Goal: Transaction & Acquisition: Purchase product/service

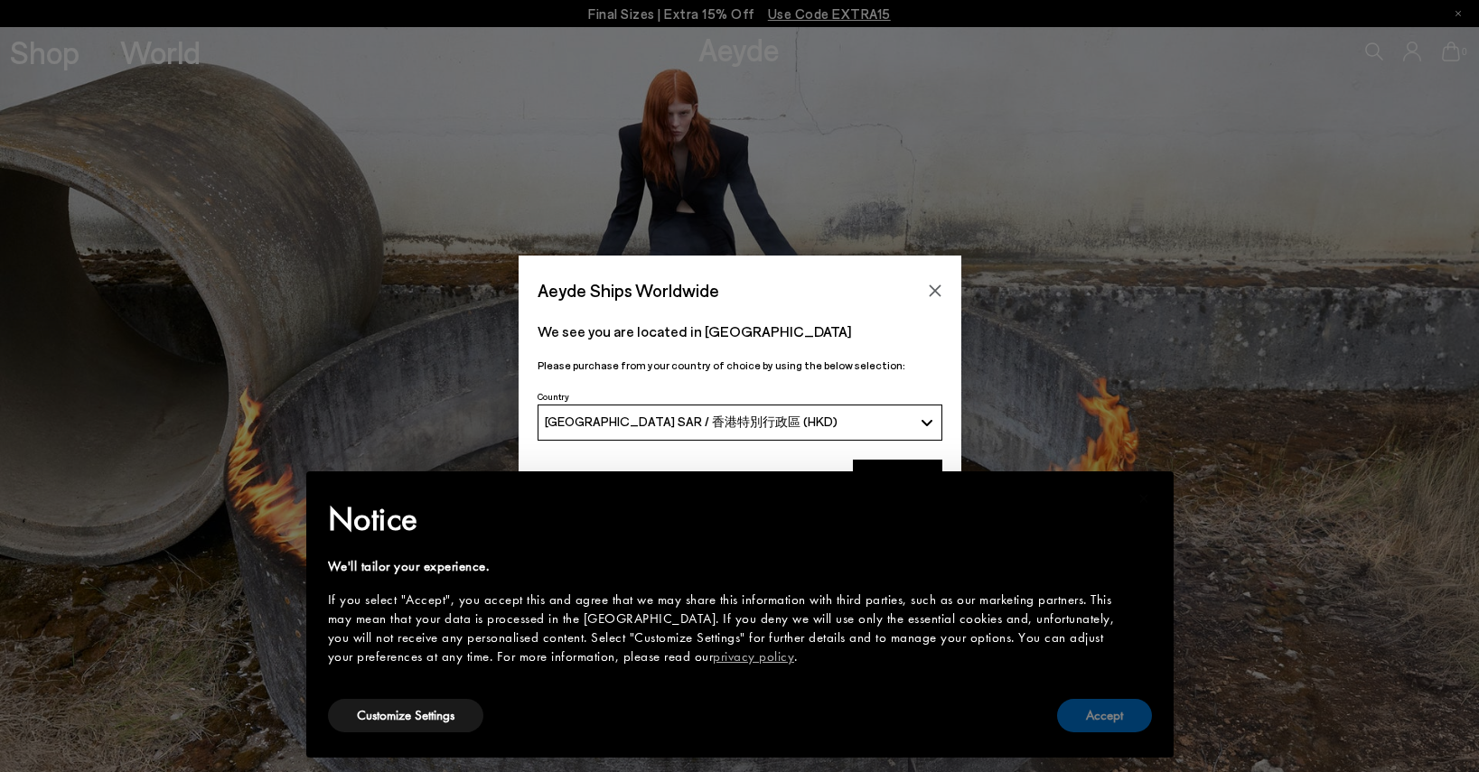
click at [1099, 725] on button "Accept" at bounding box center [1104, 715] width 95 height 33
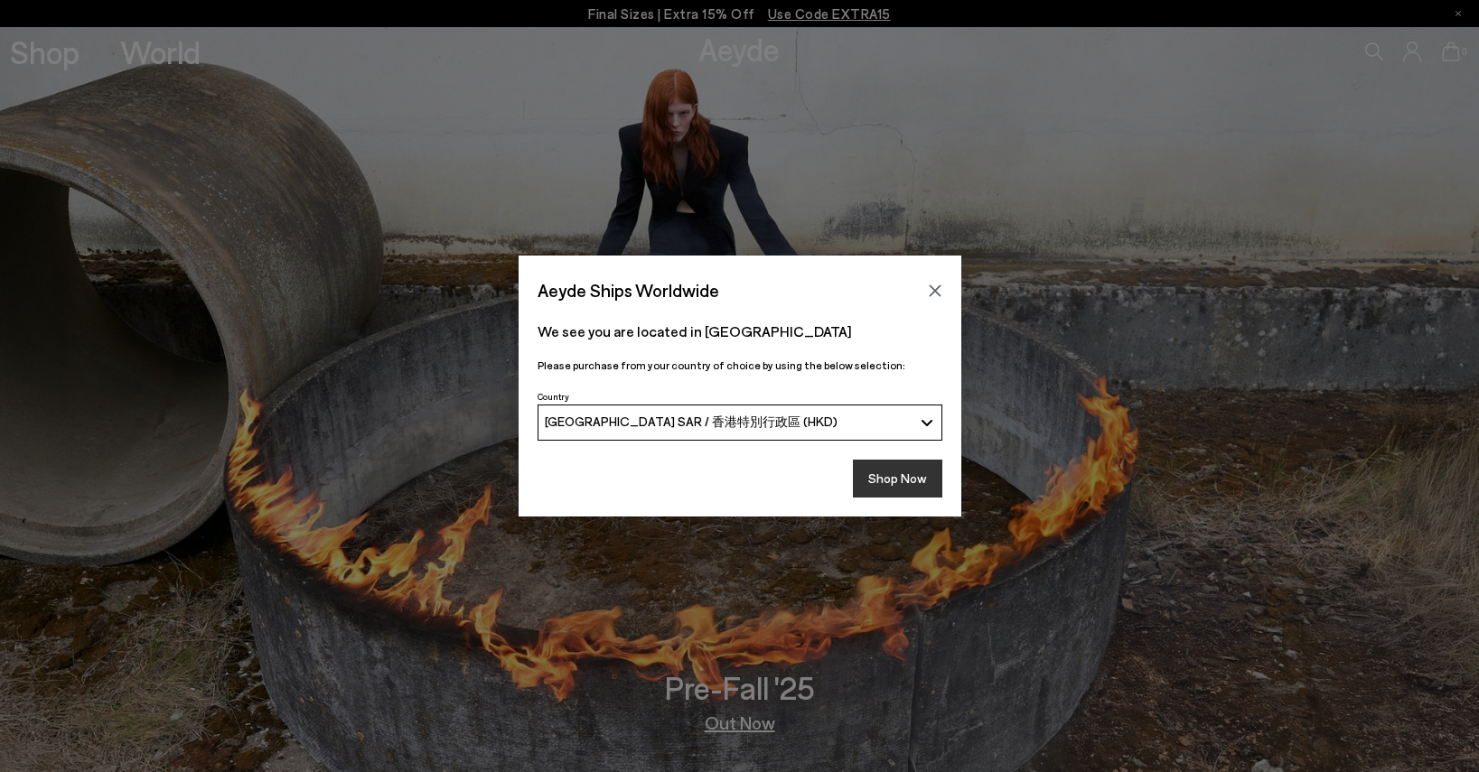
click at [902, 476] on button "Shop Now" at bounding box center [897, 479] width 89 height 38
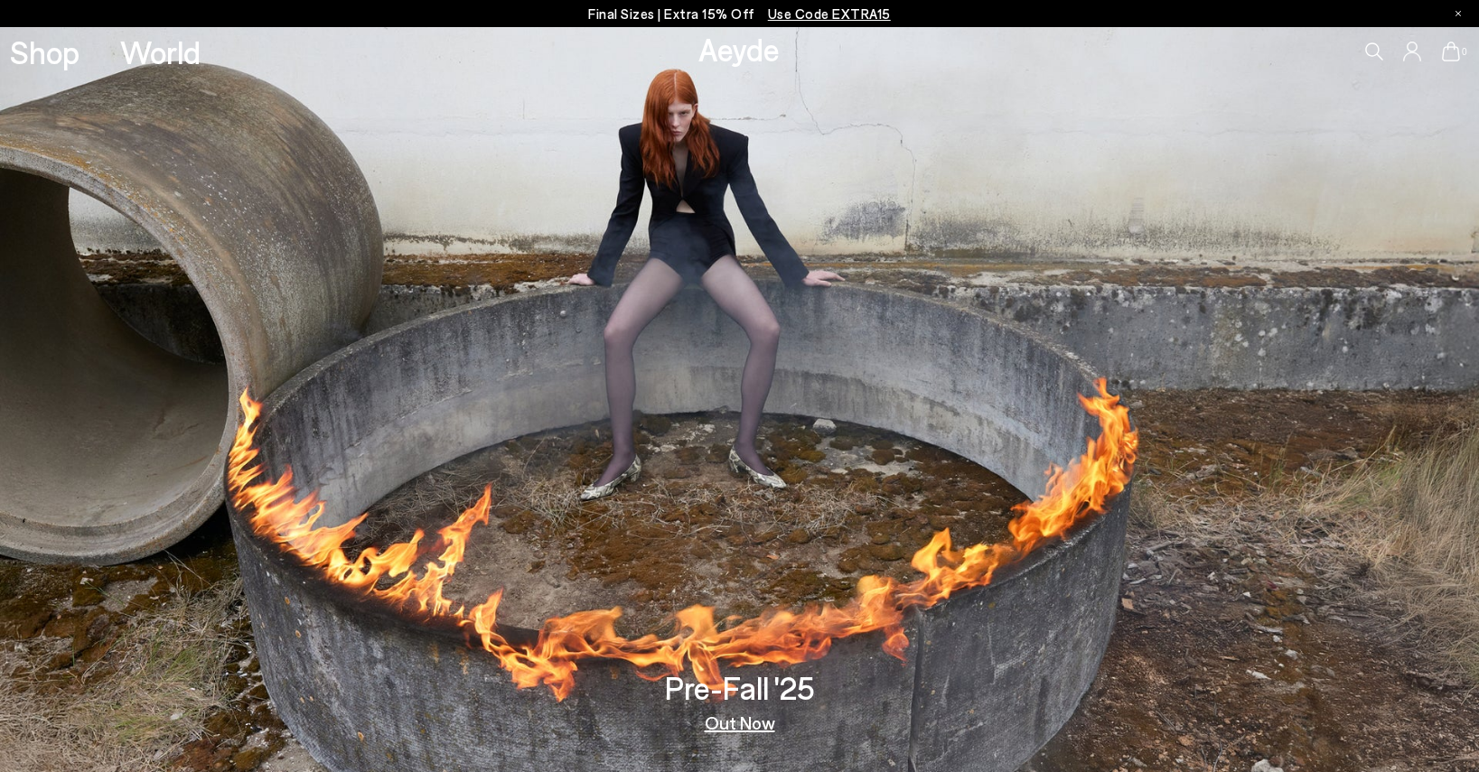
click at [1376, 61] on icon at bounding box center [1374, 51] width 18 height 18
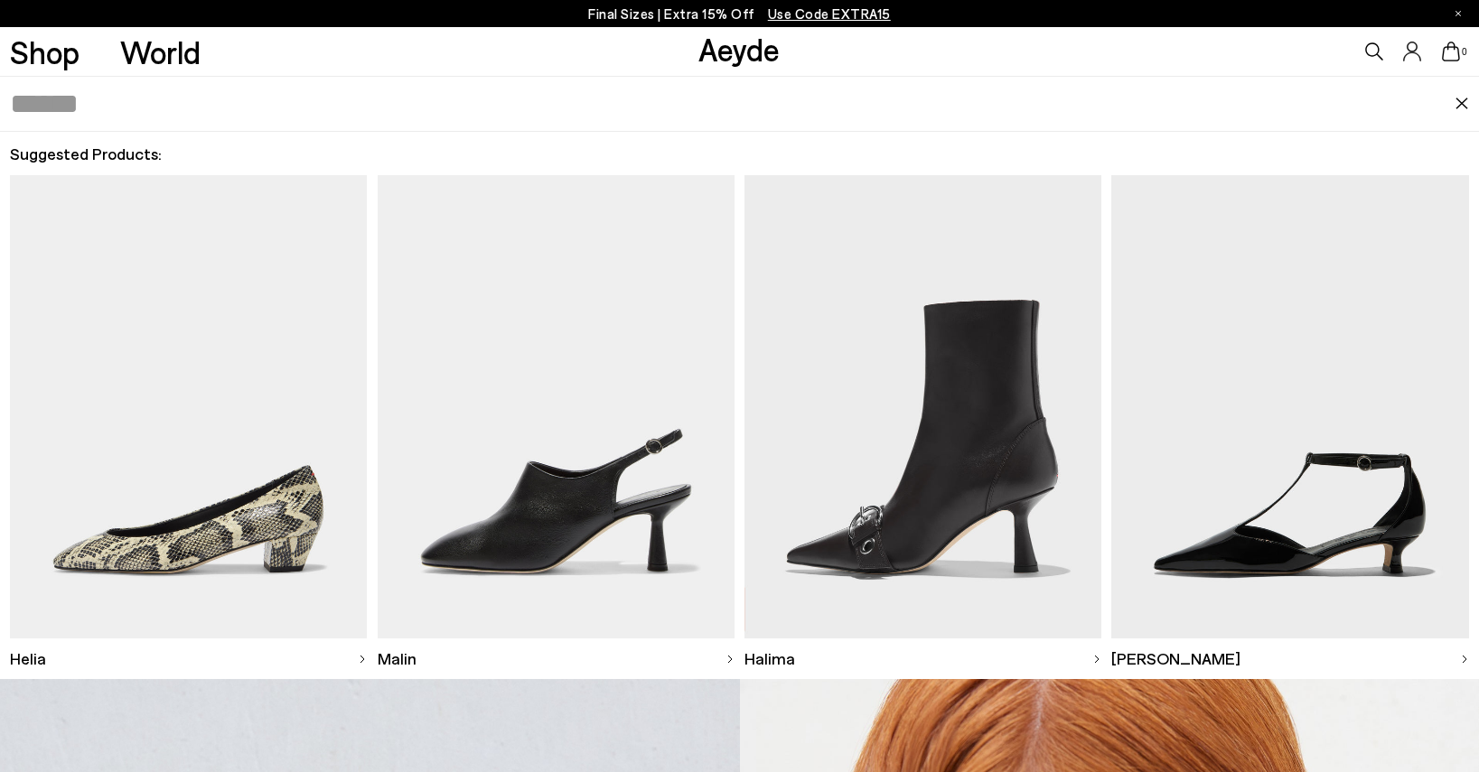
scroll to position [181, 0]
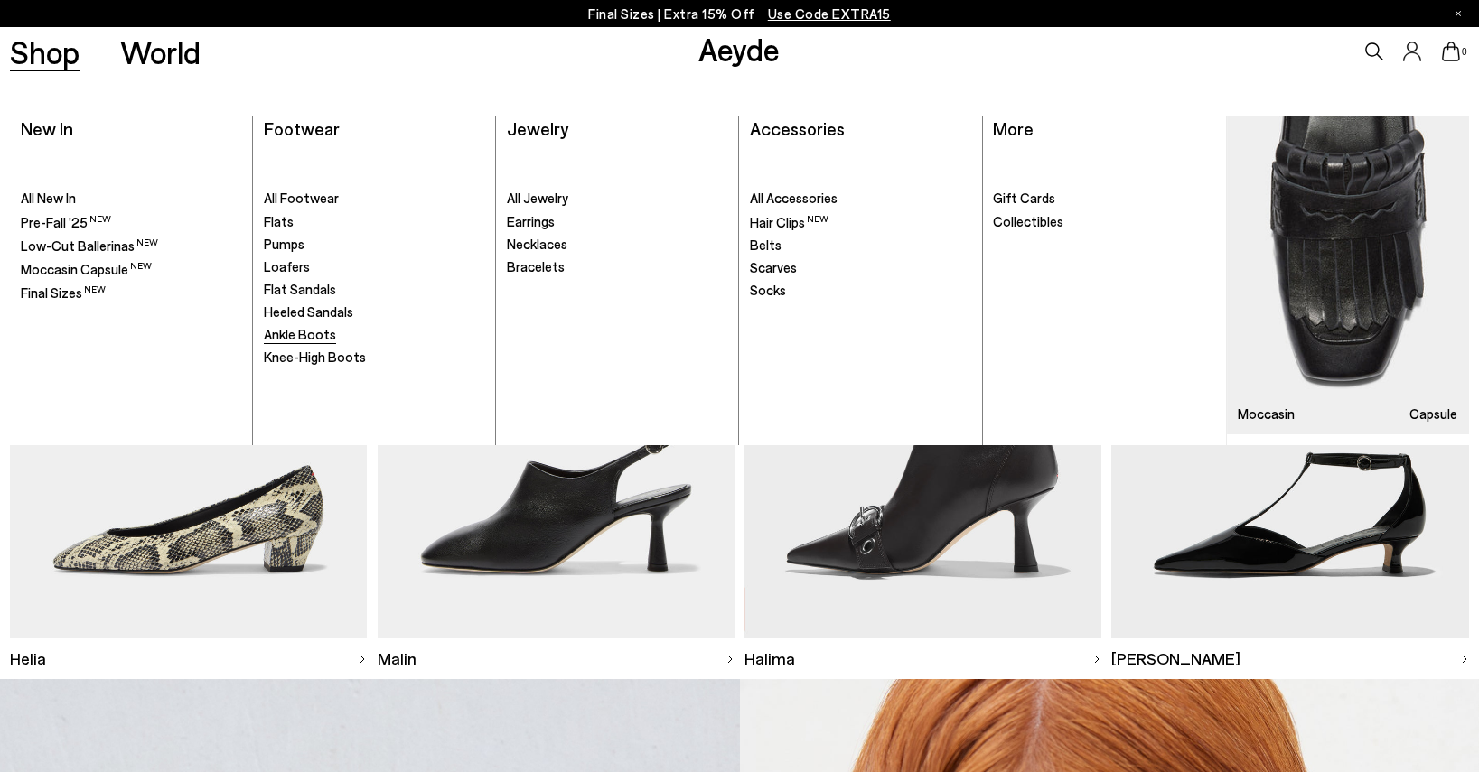
click at [294, 334] on span "Ankle Boots" at bounding box center [300, 334] width 72 height 16
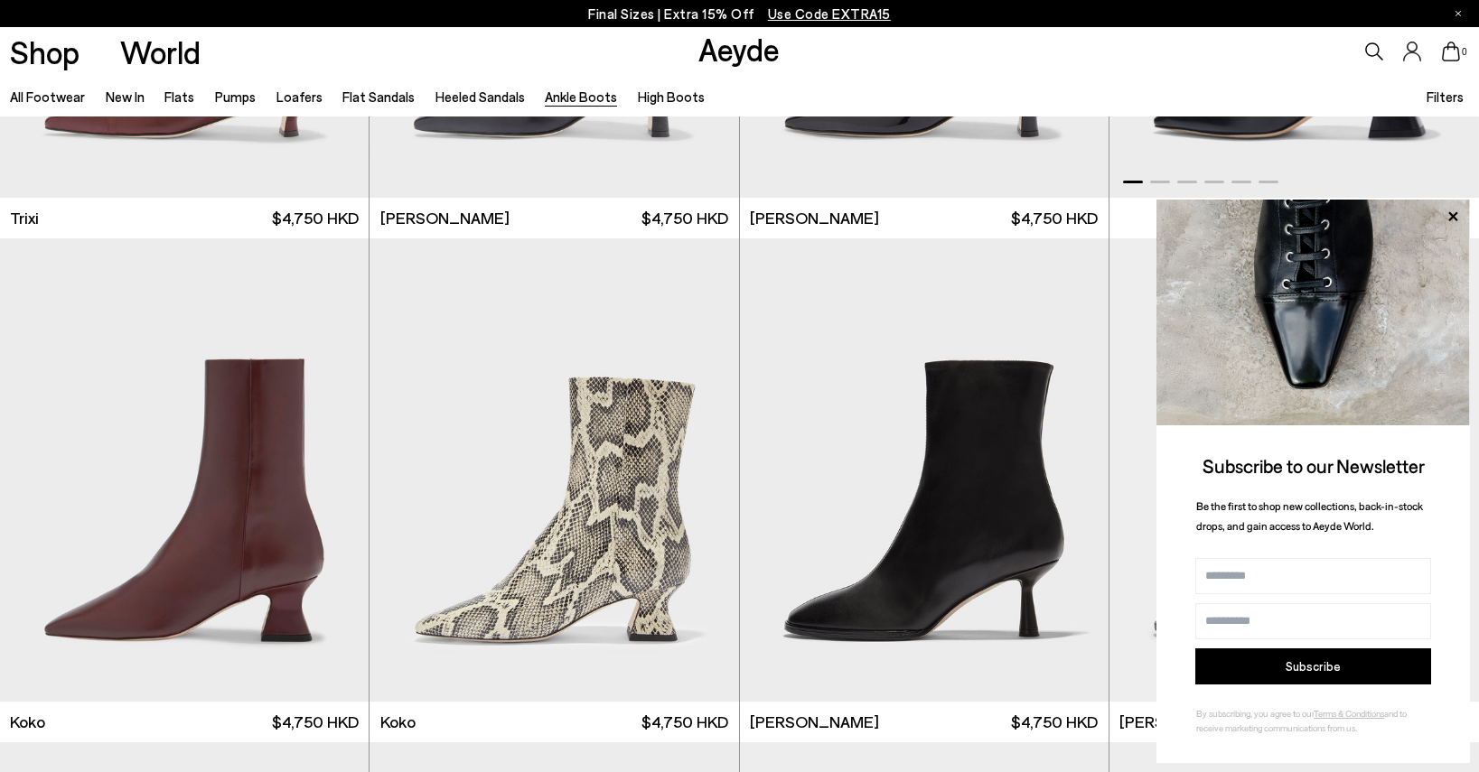
scroll to position [903, 0]
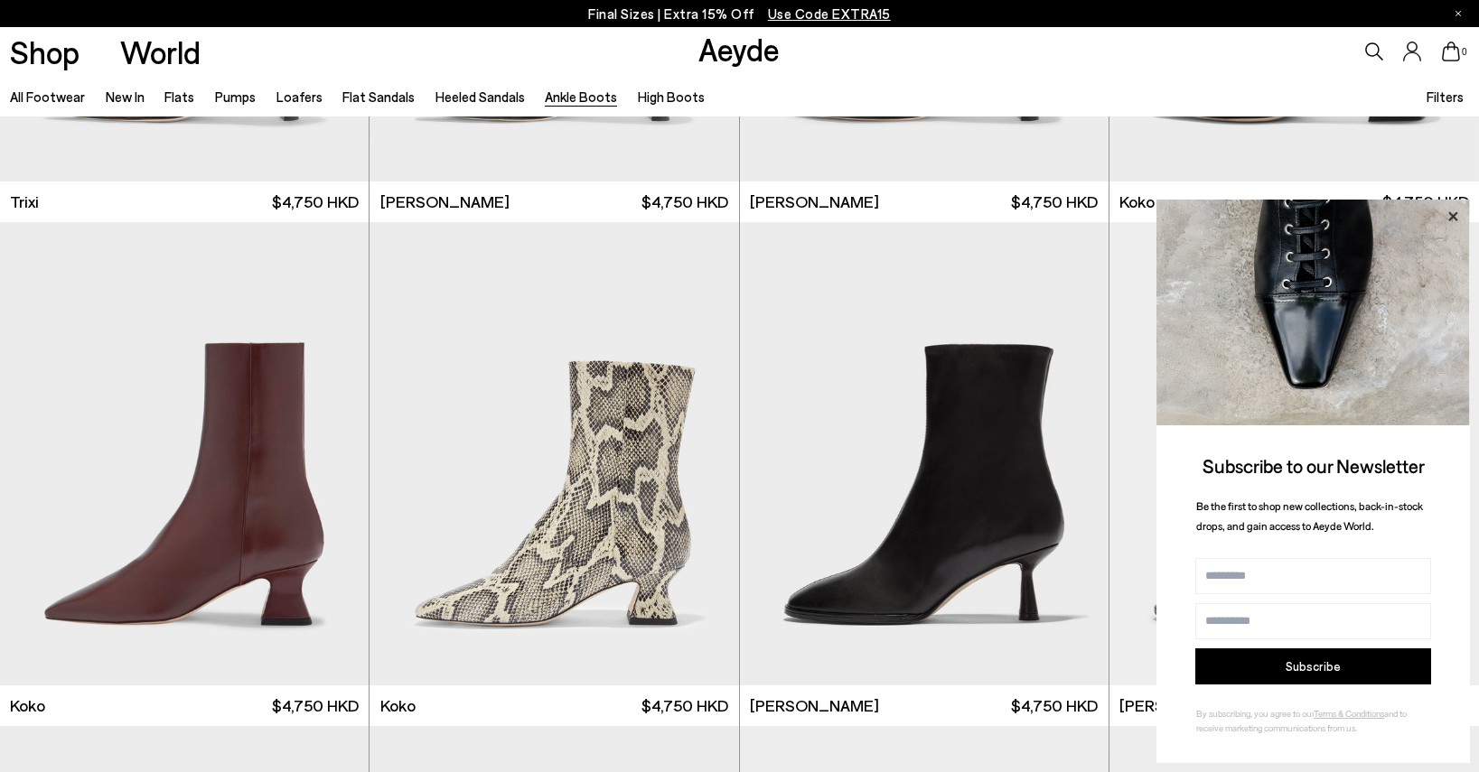
click at [1442, 208] on icon at bounding box center [1452, 216] width 23 height 23
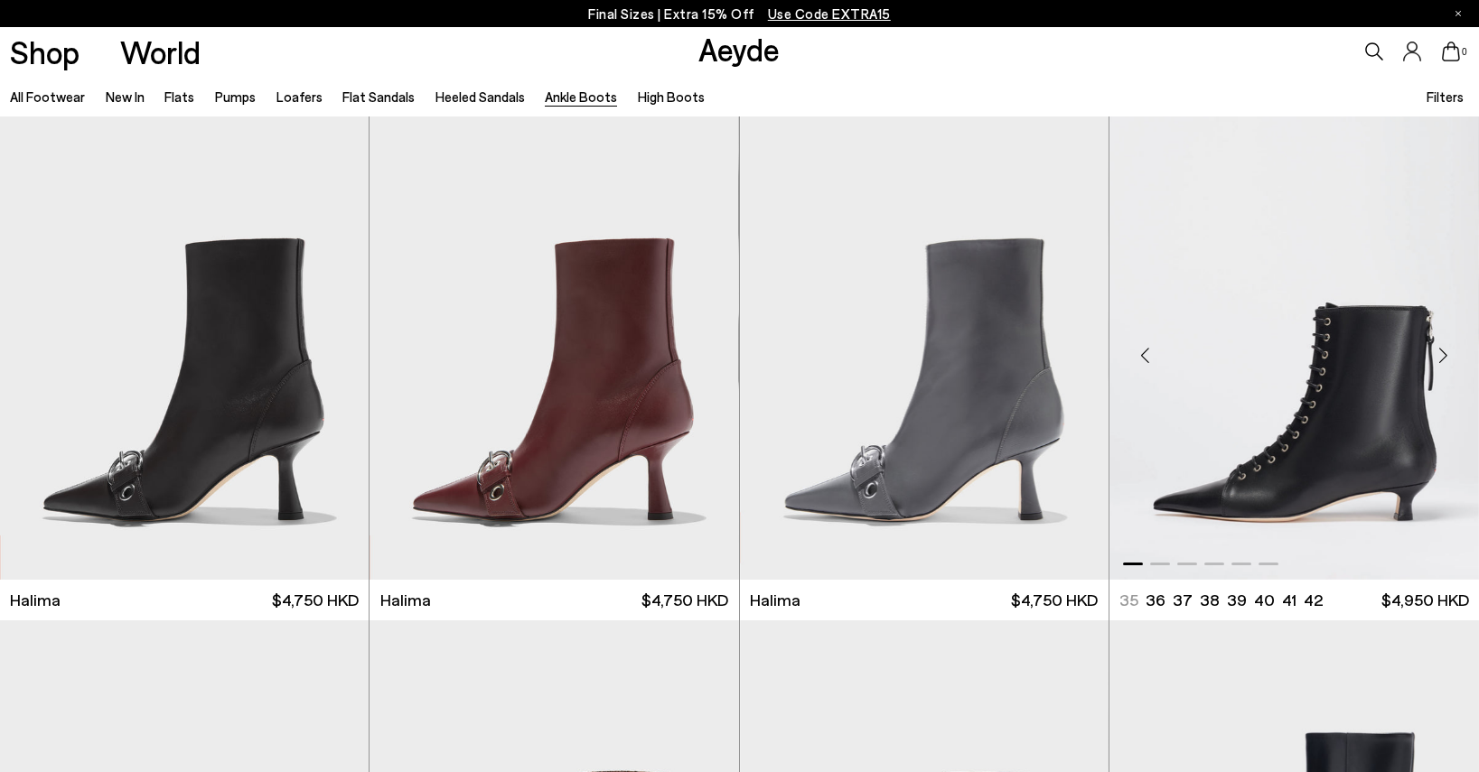
click at [1298, 467] on img "1 / 6" at bounding box center [1293, 348] width 369 height 463
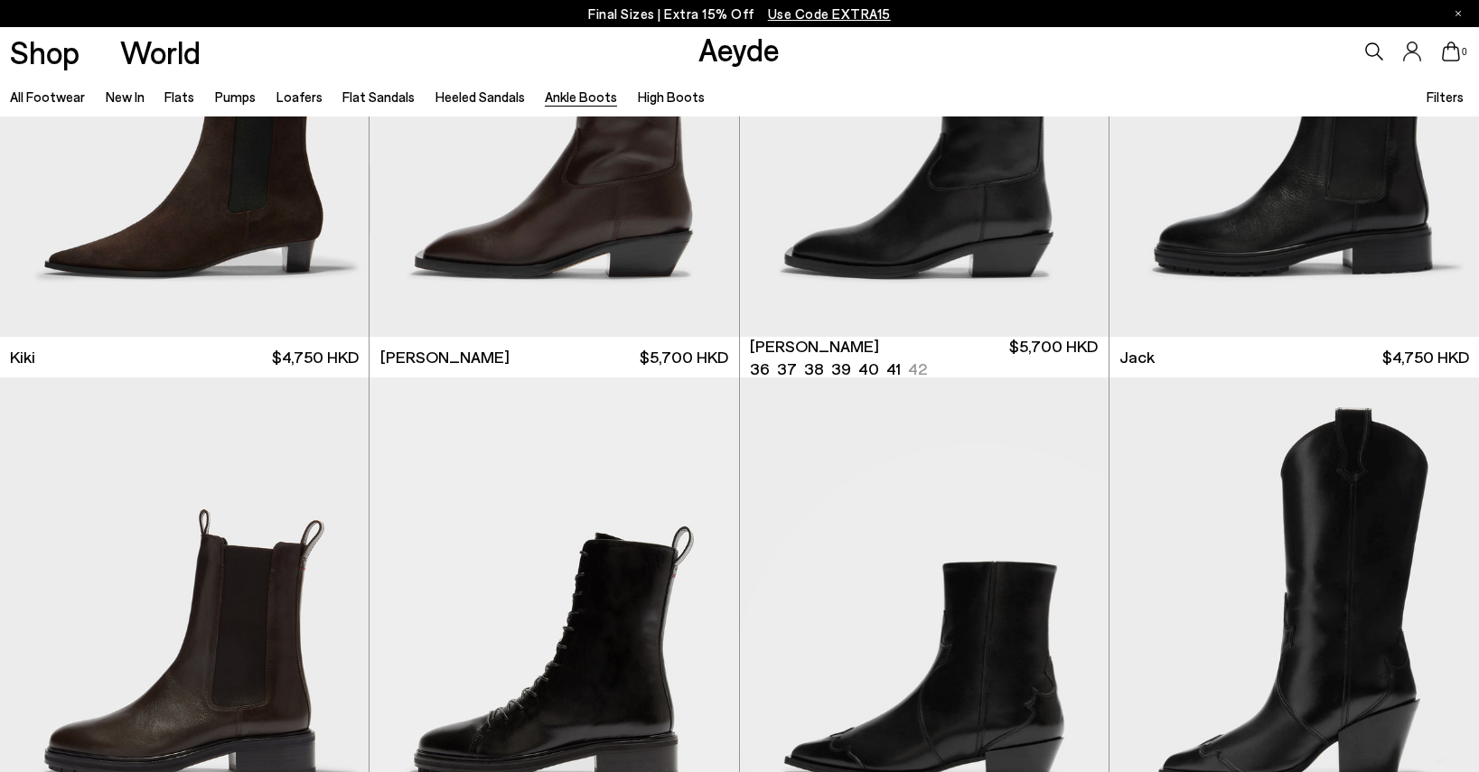
scroll to position [3433, 0]
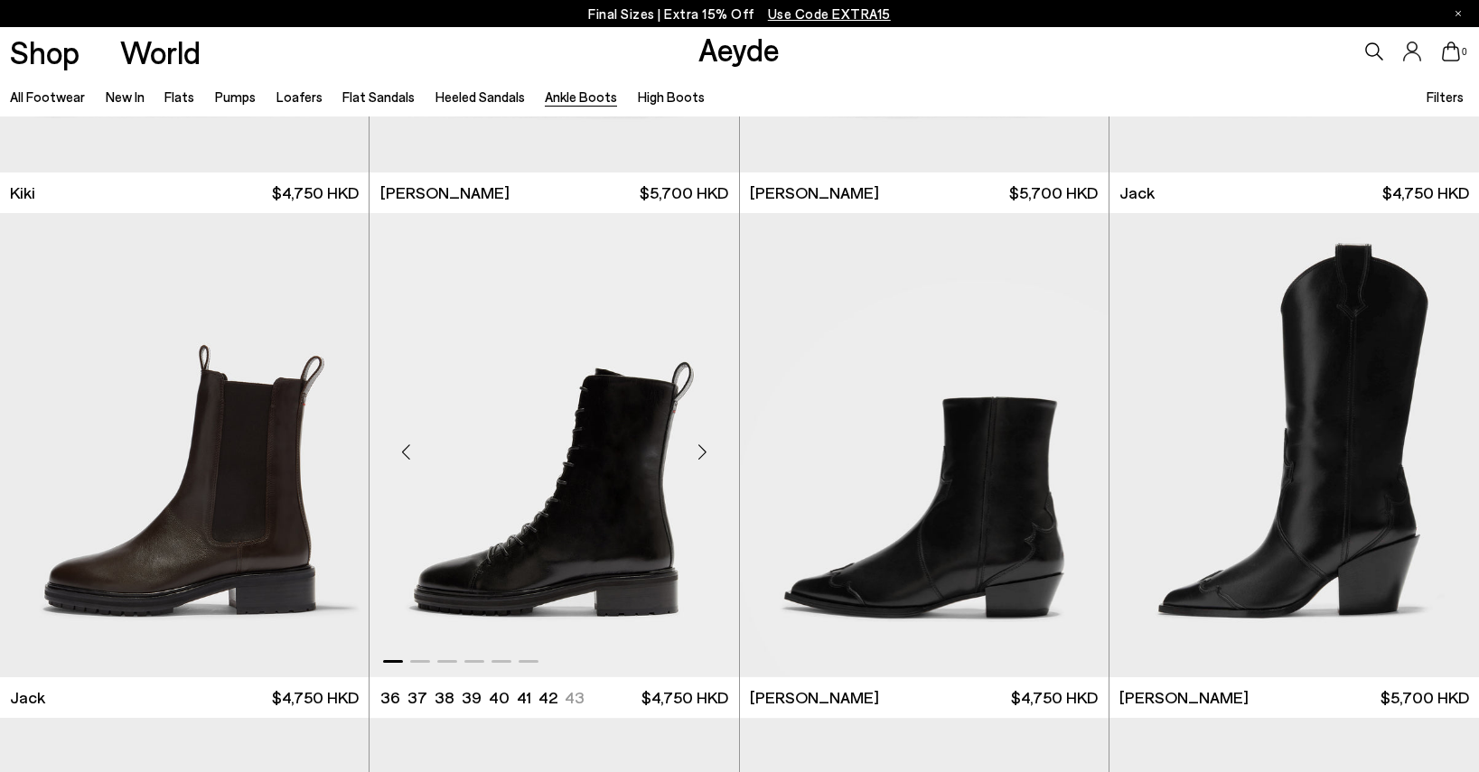
click at [624, 524] on img "1 / 6" at bounding box center [553, 444] width 369 height 463
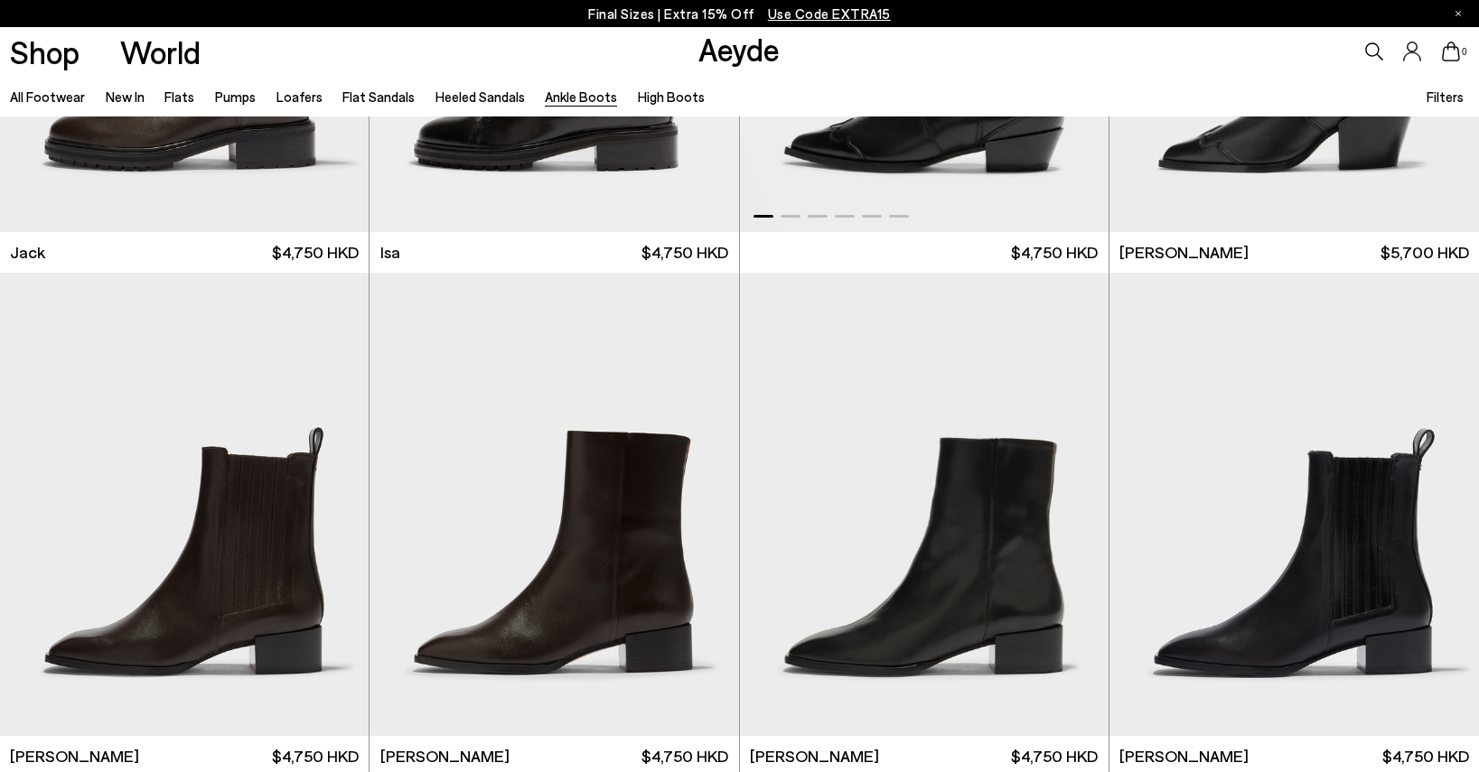
scroll to position [3523, 0]
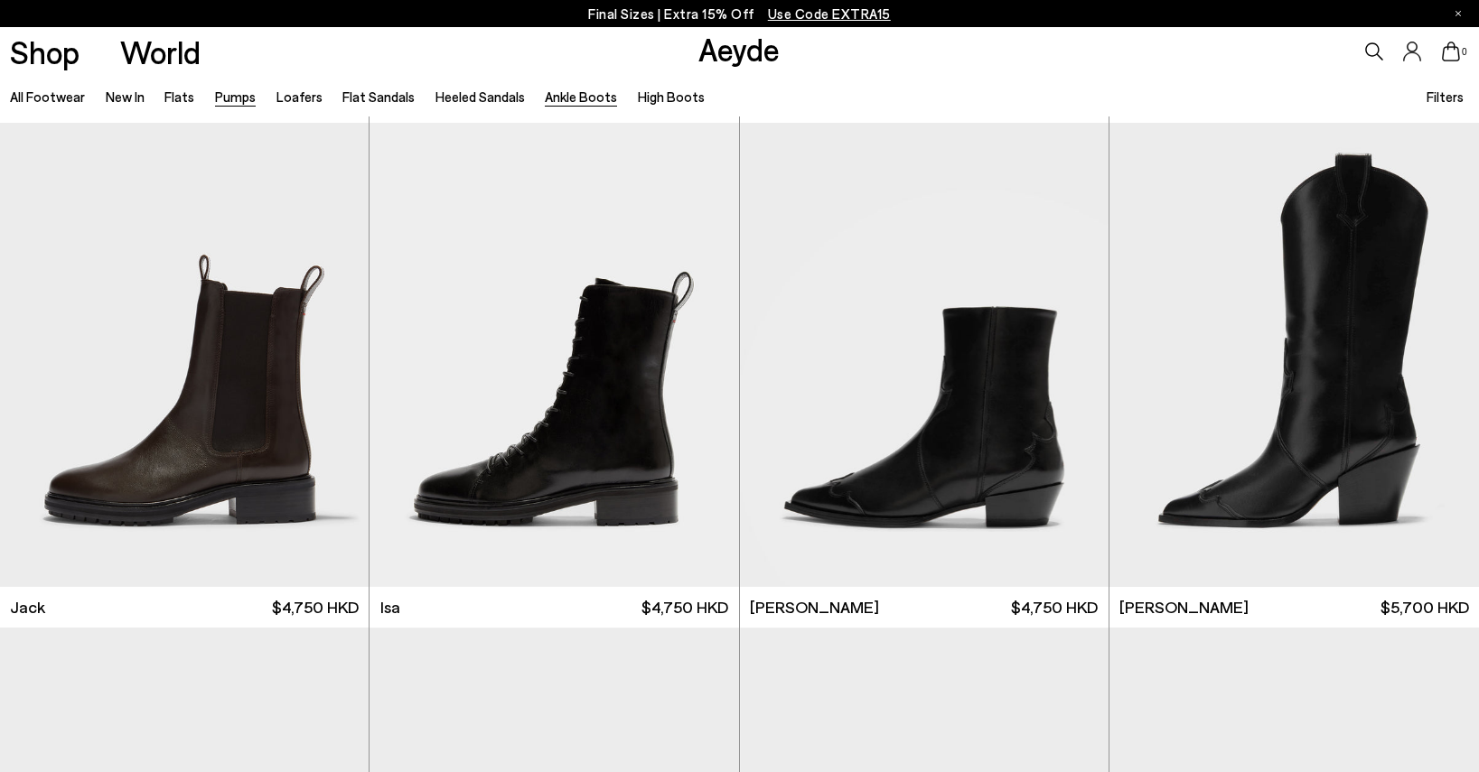
click at [231, 91] on link "Pumps" at bounding box center [235, 97] width 41 height 16
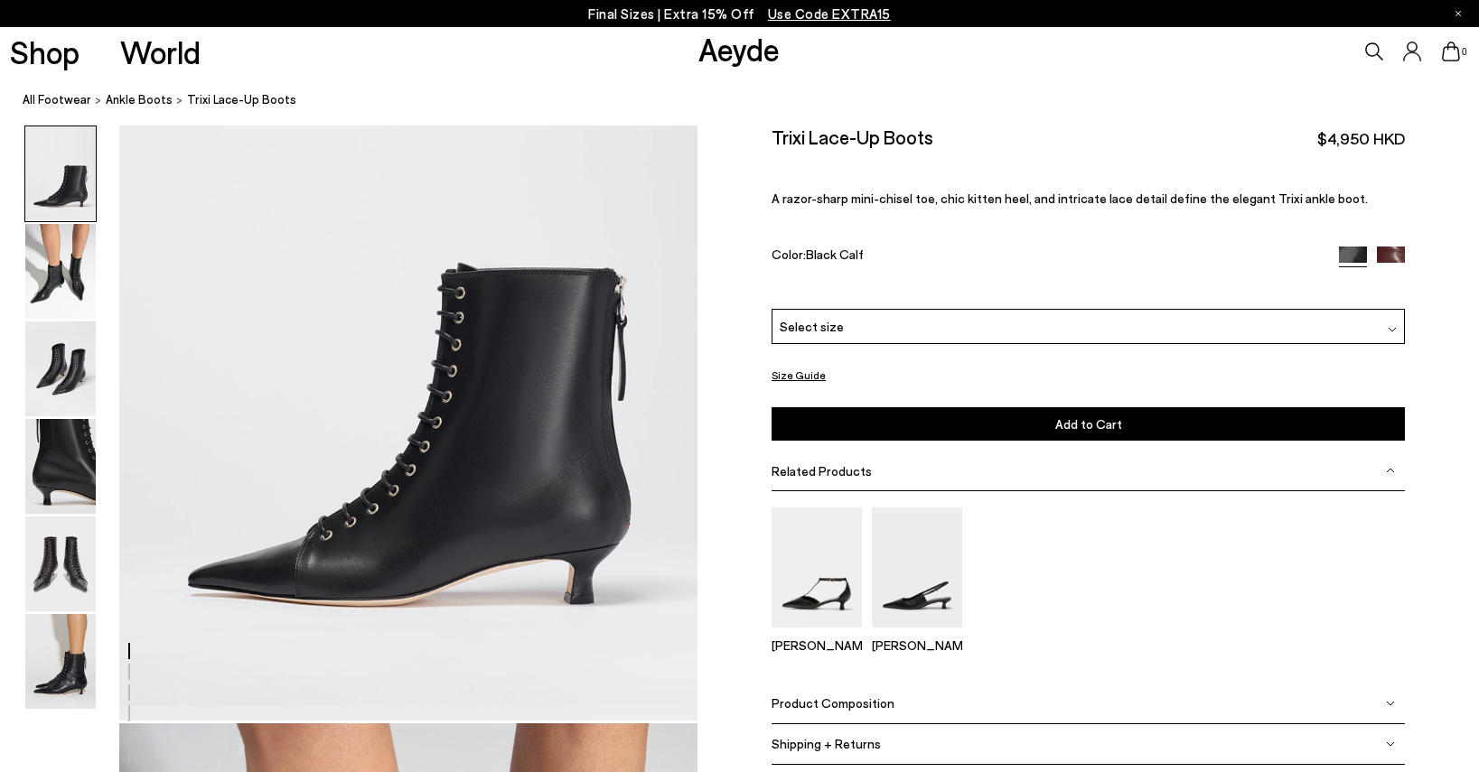
scroll to position [181, 0]
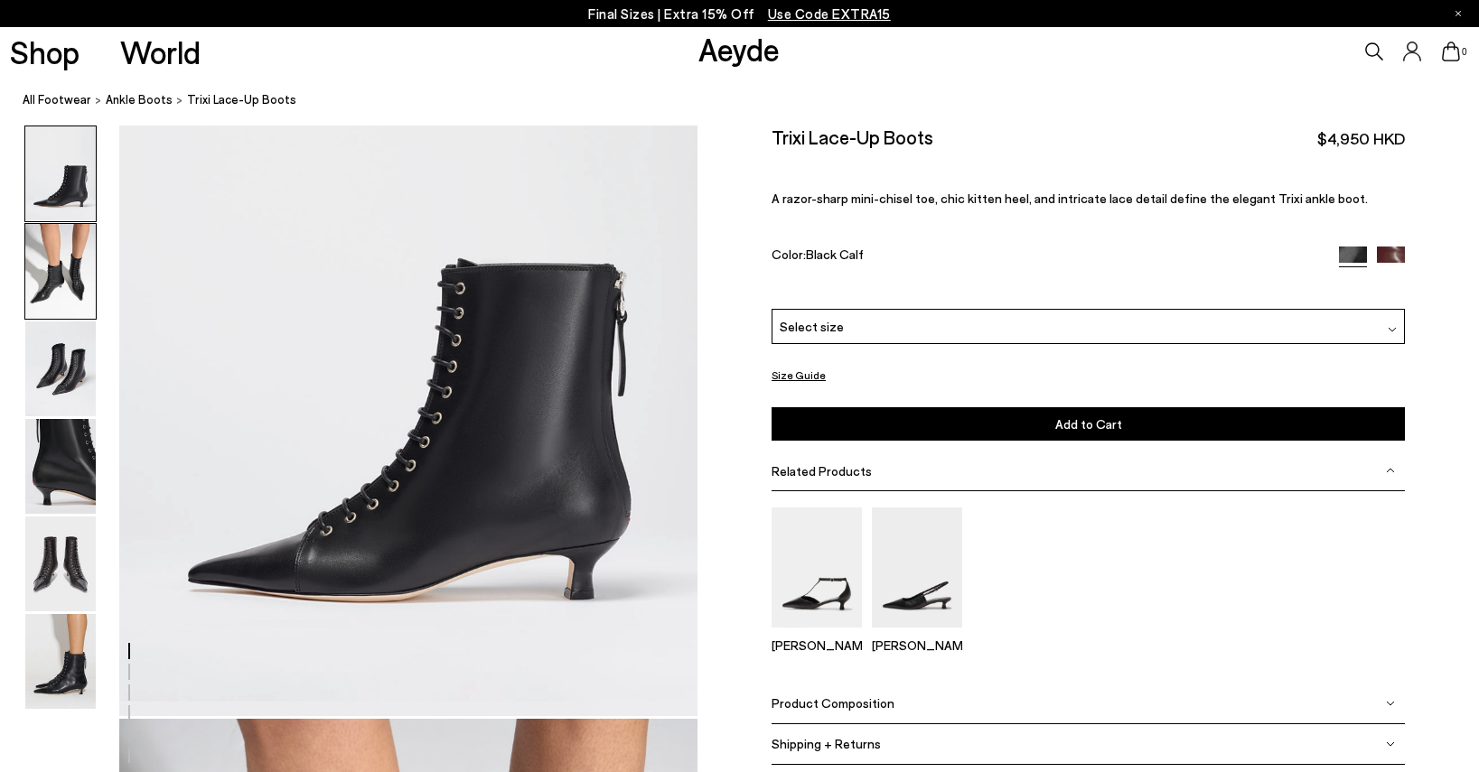
click at [70, 283] on img at bounding box center [60, 271] width 70 height 95
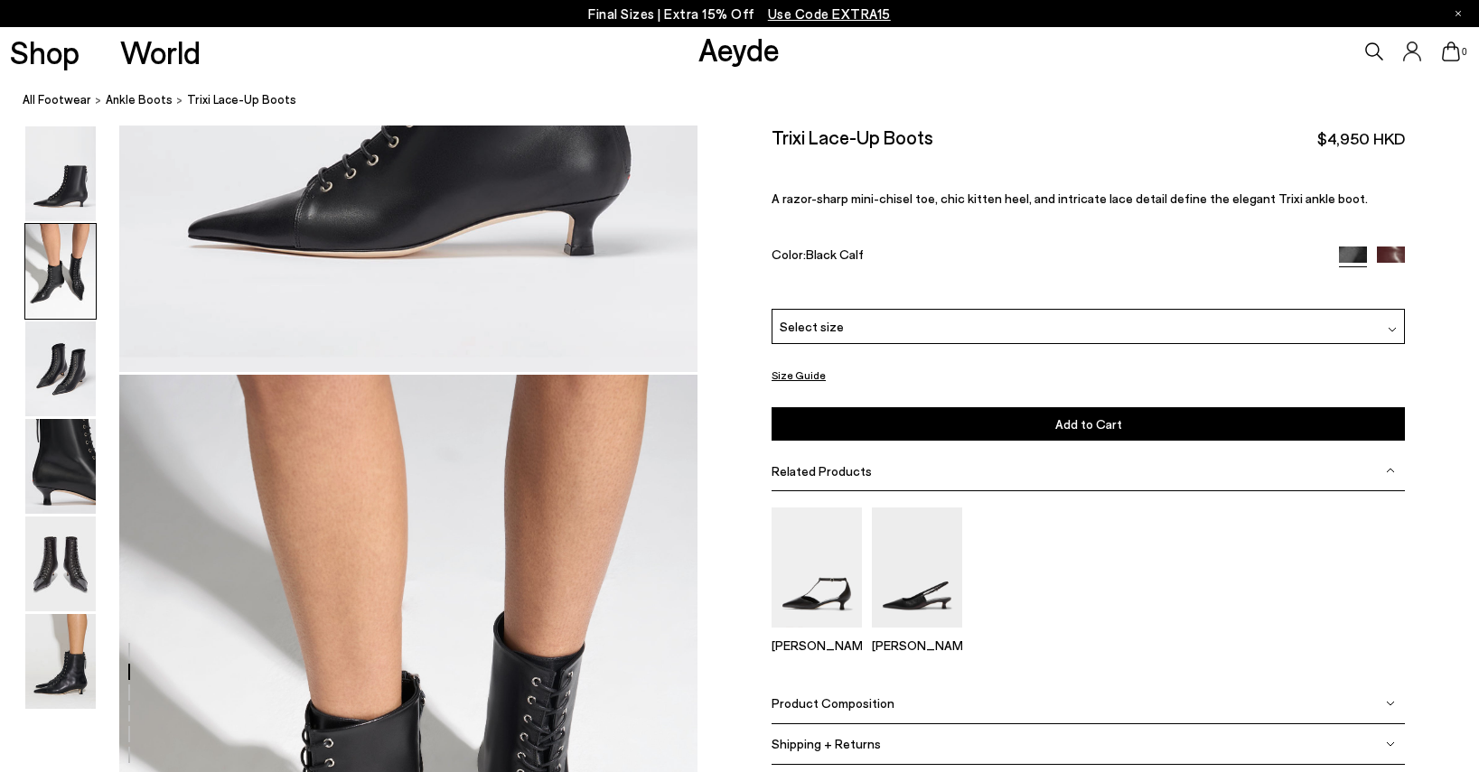
scroll to position [776, 0]
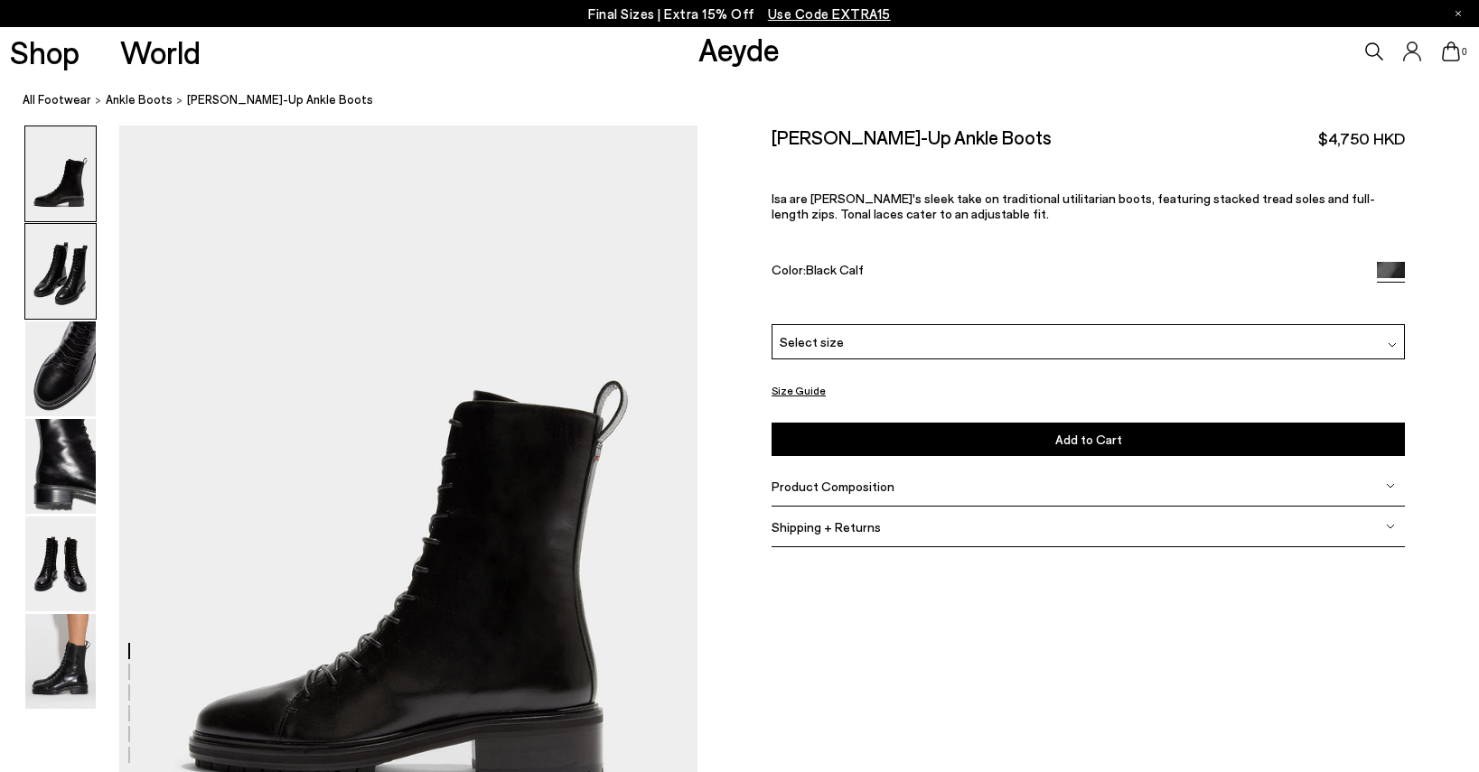
click at [54, 275] on img at bounding box center [60, 271] width 70 height 95
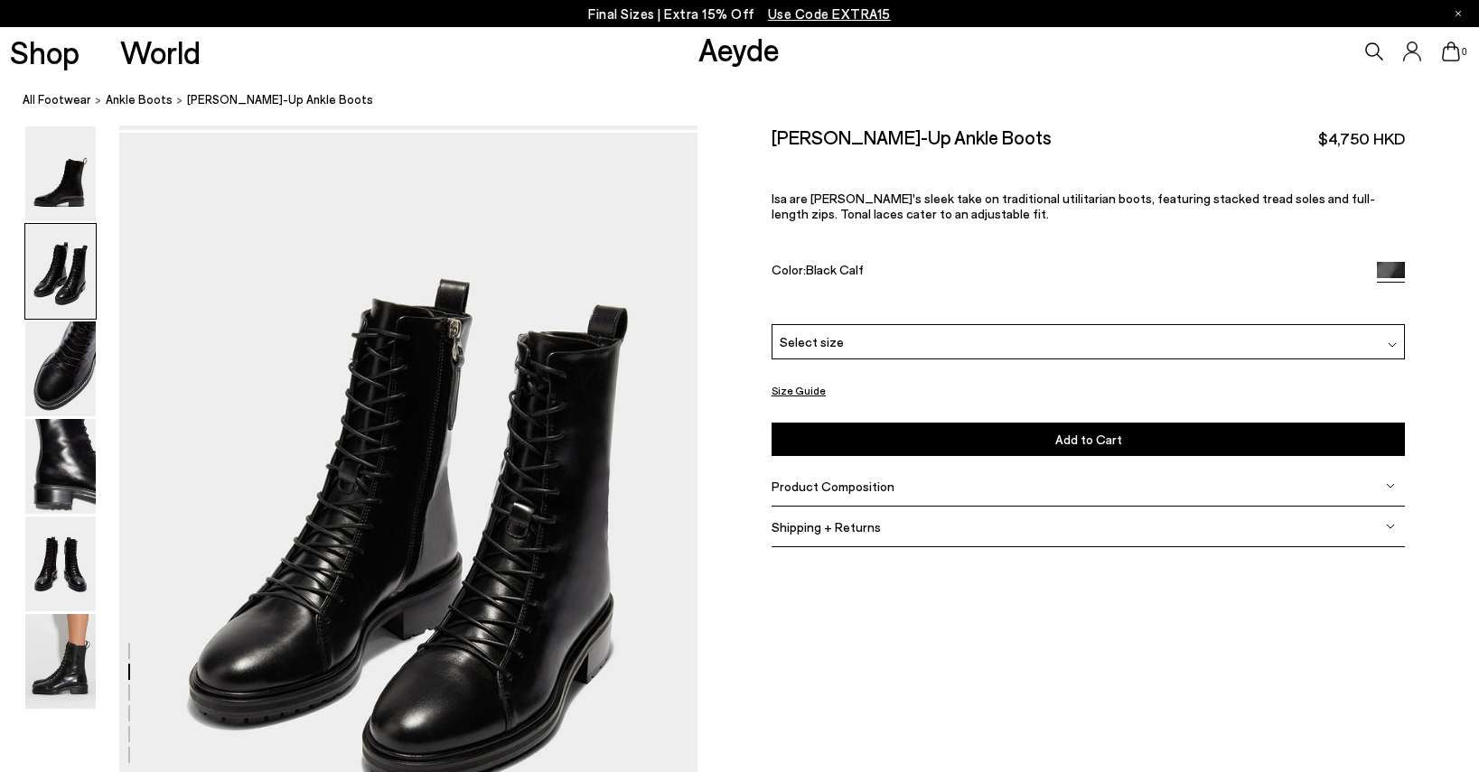
scroll to position [776, 0]
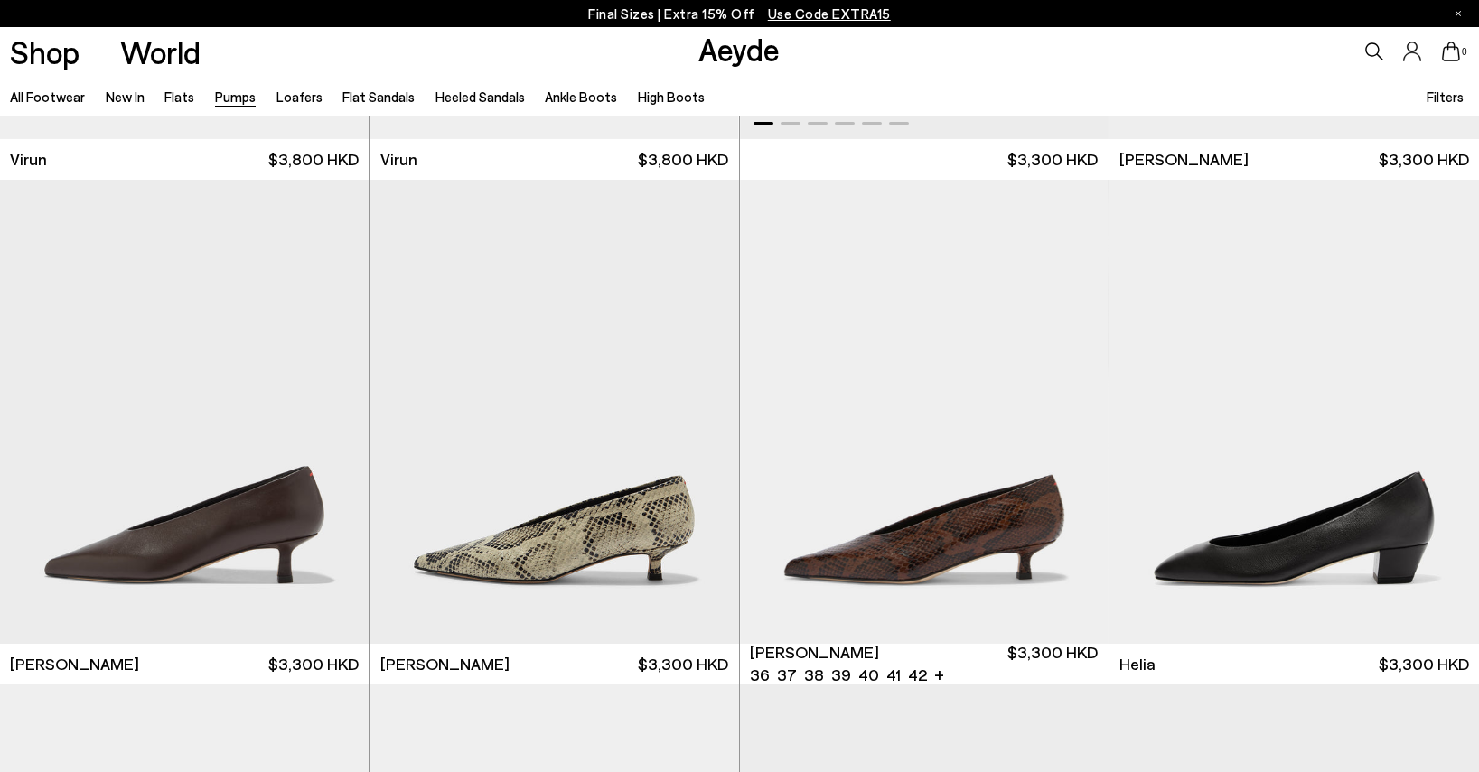
scroll to position [452, 0]
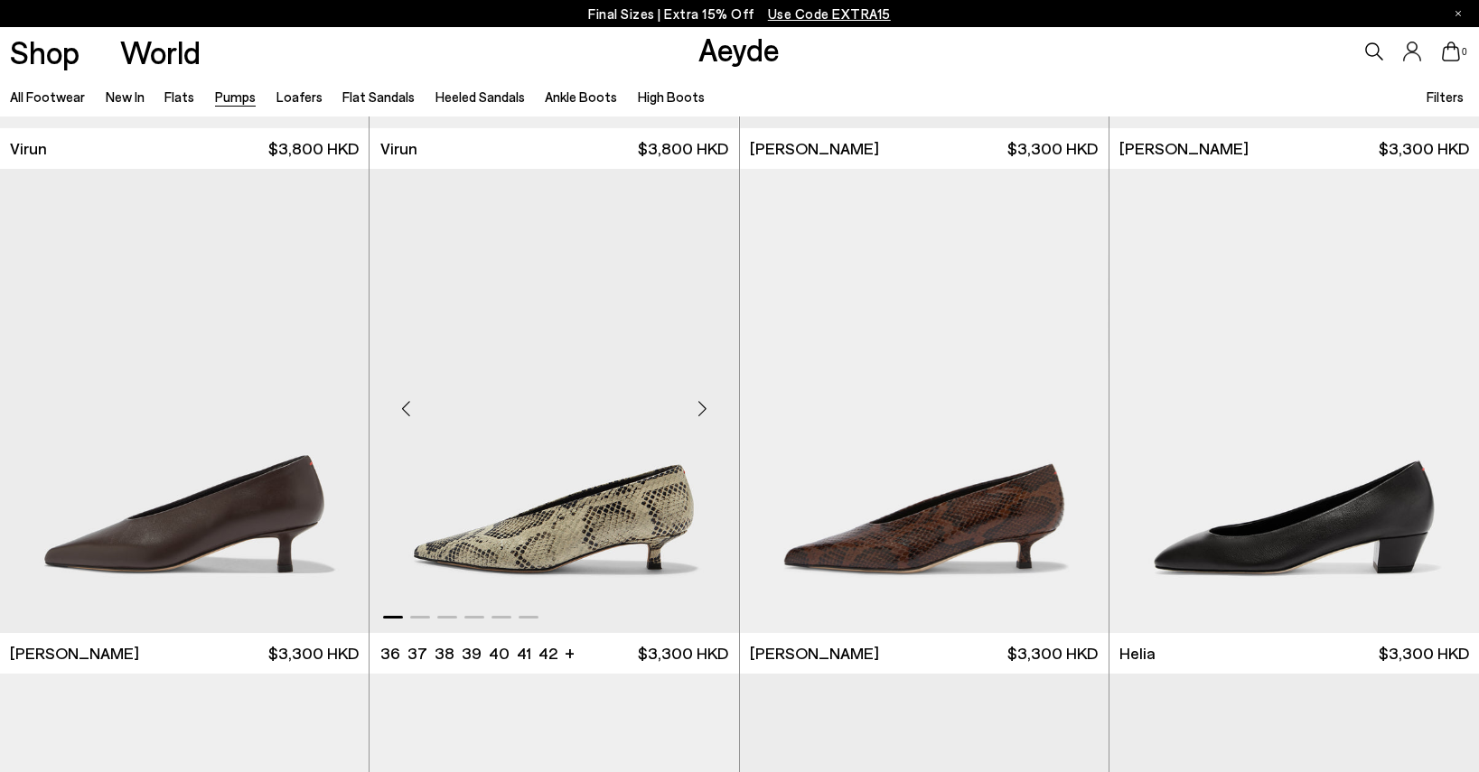
click at [565, 552] on img "1 / 6" at bounding box center [553, 400] width 369 height 463
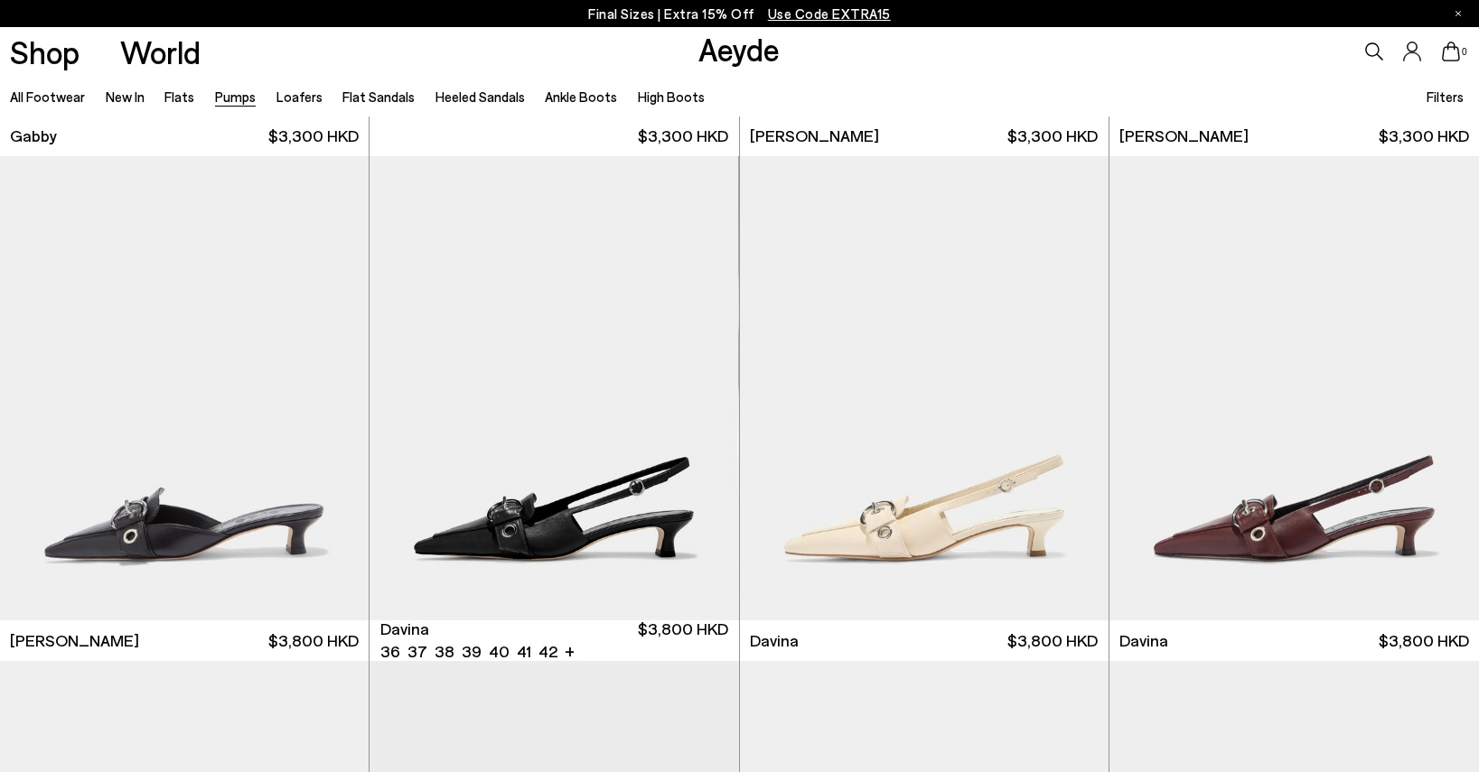
scroll to position [3523, 0]
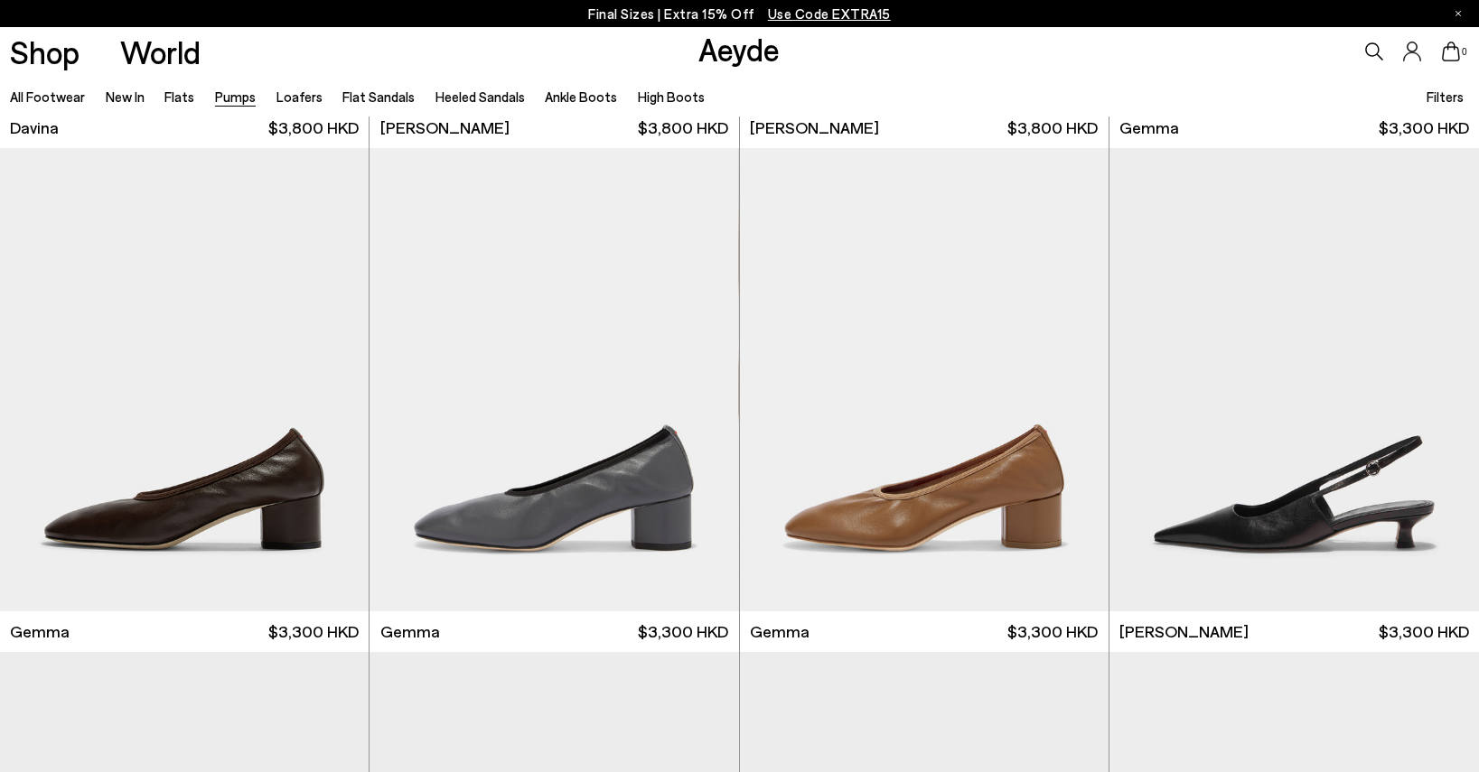
scroll to position [4427, 0]
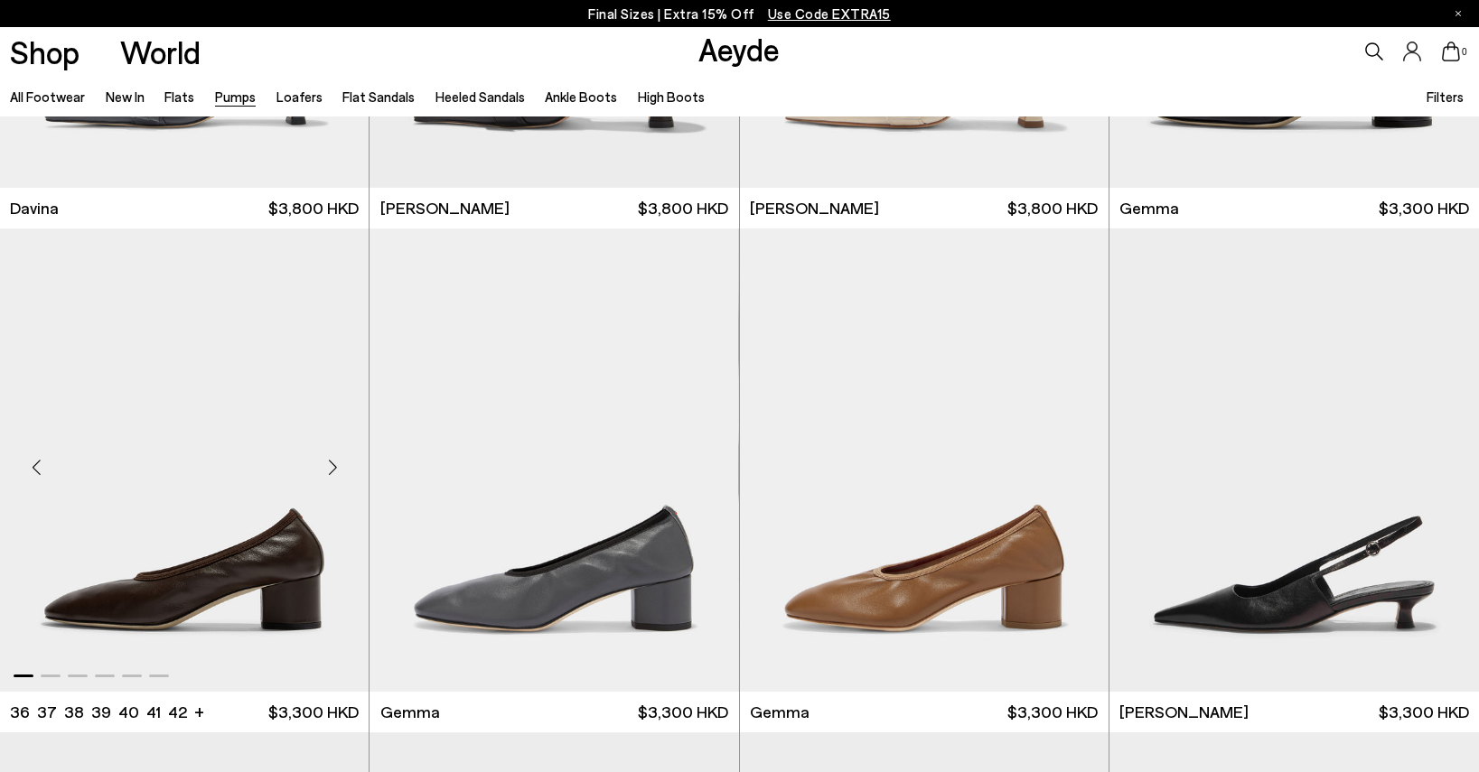
click at [279, 620] on img "1 / 6" at bounding box center [184, 460] width 369 height 463
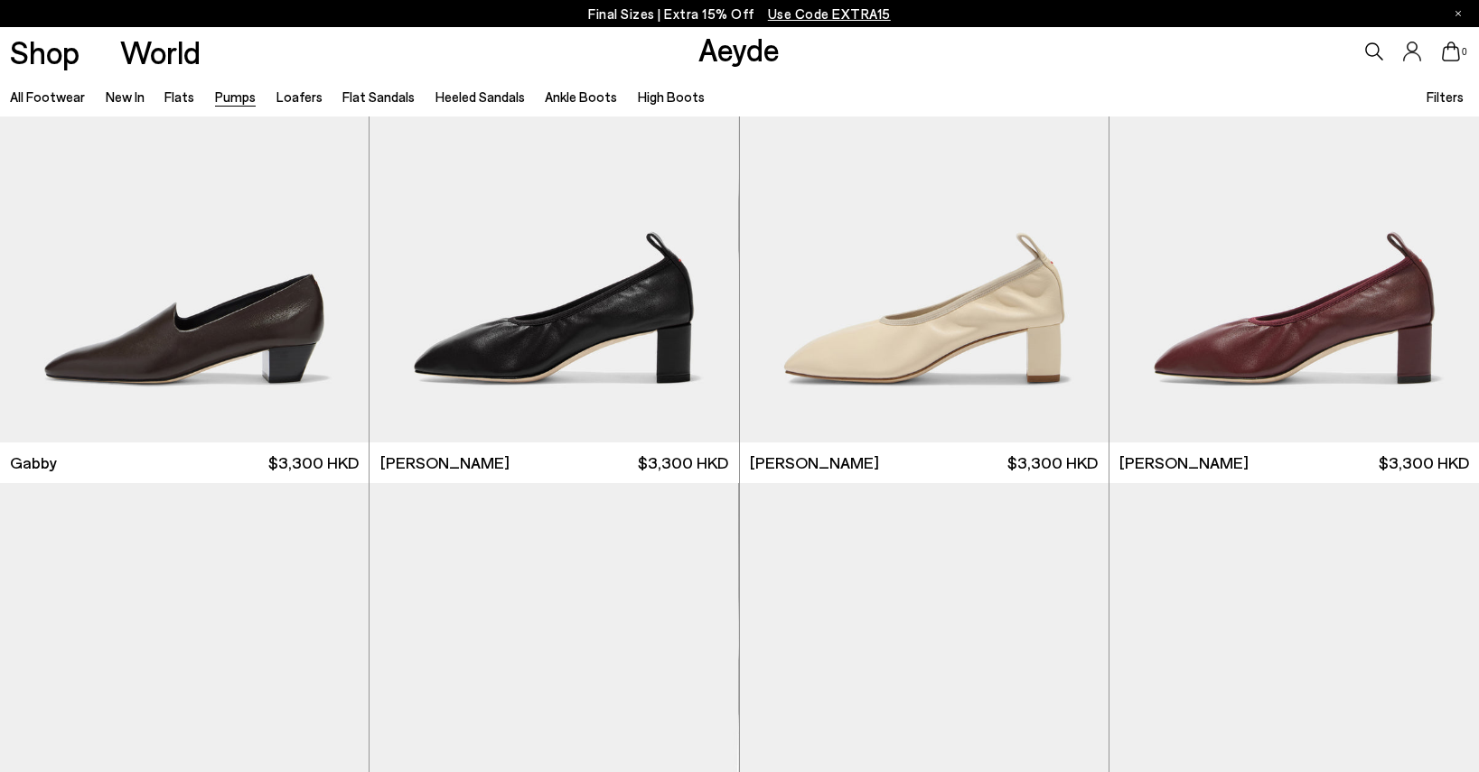
scroll to position [3162, 0]
click at [597, 319] on img "1 / 6" at bounding box center [553, 211] width 369 height 463
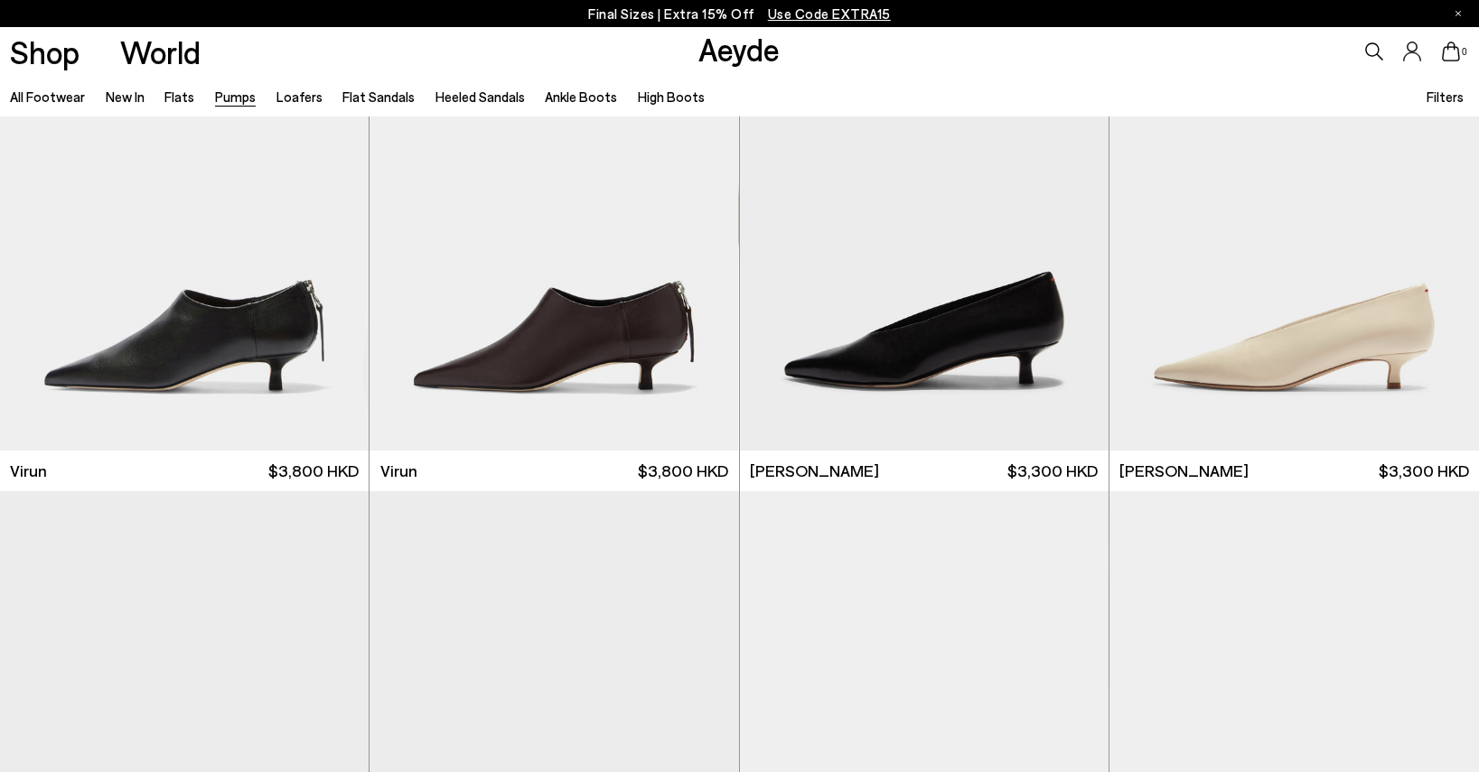
scroll to position [0, 0]
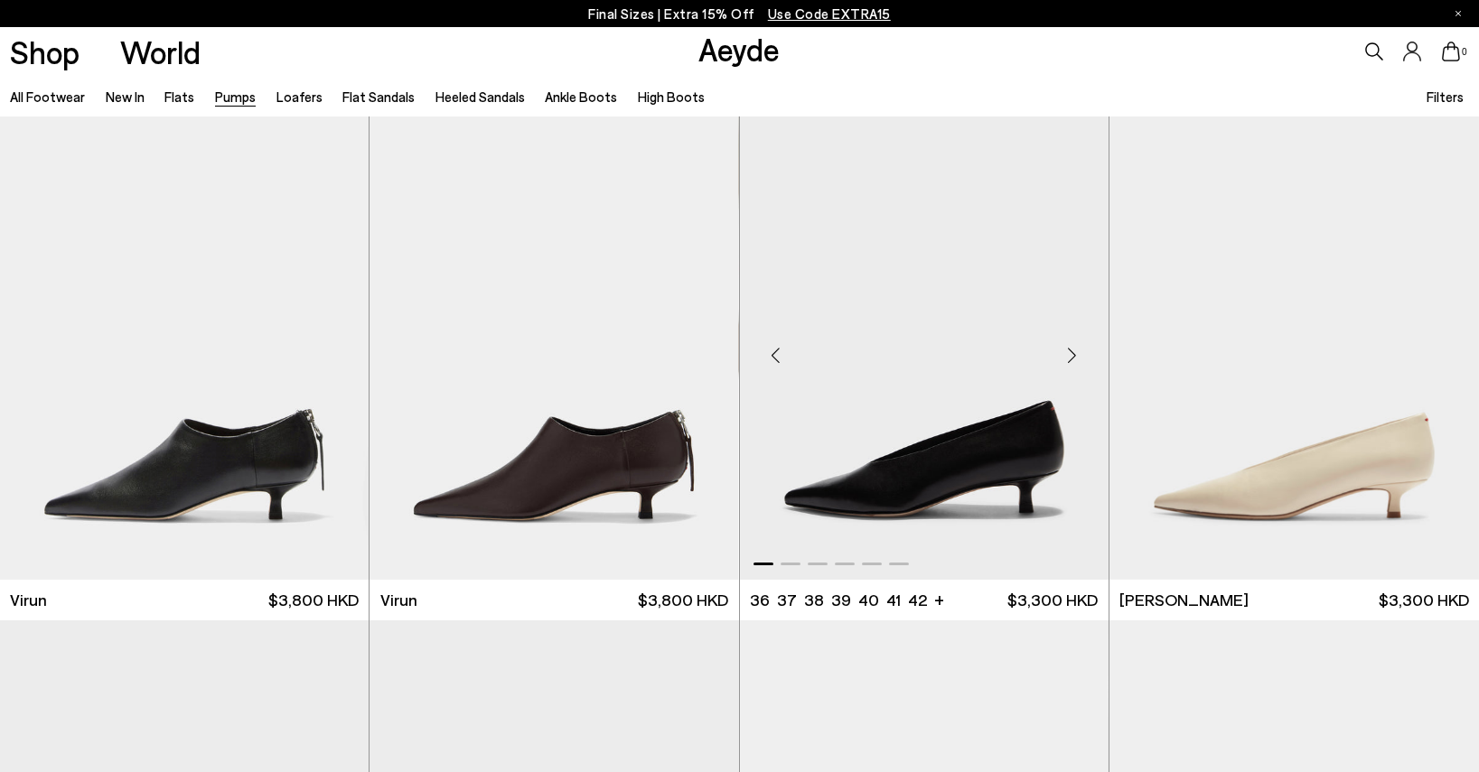
click at [976, 490] on img "1 / 6" at bounding box center [924, 348] width 369 height 463
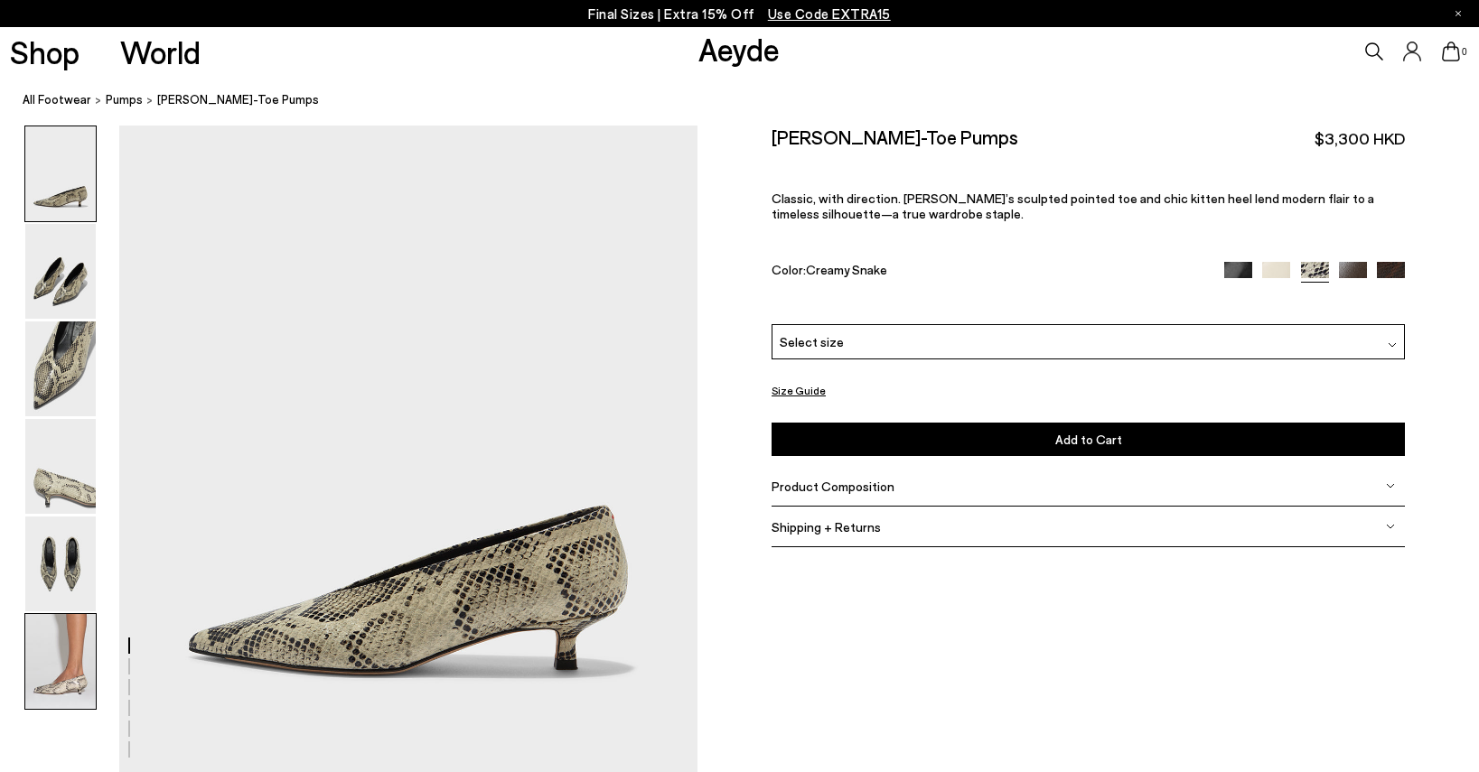
click at [65, 669] on img at bounding box center [60, 661] width 70 height 95
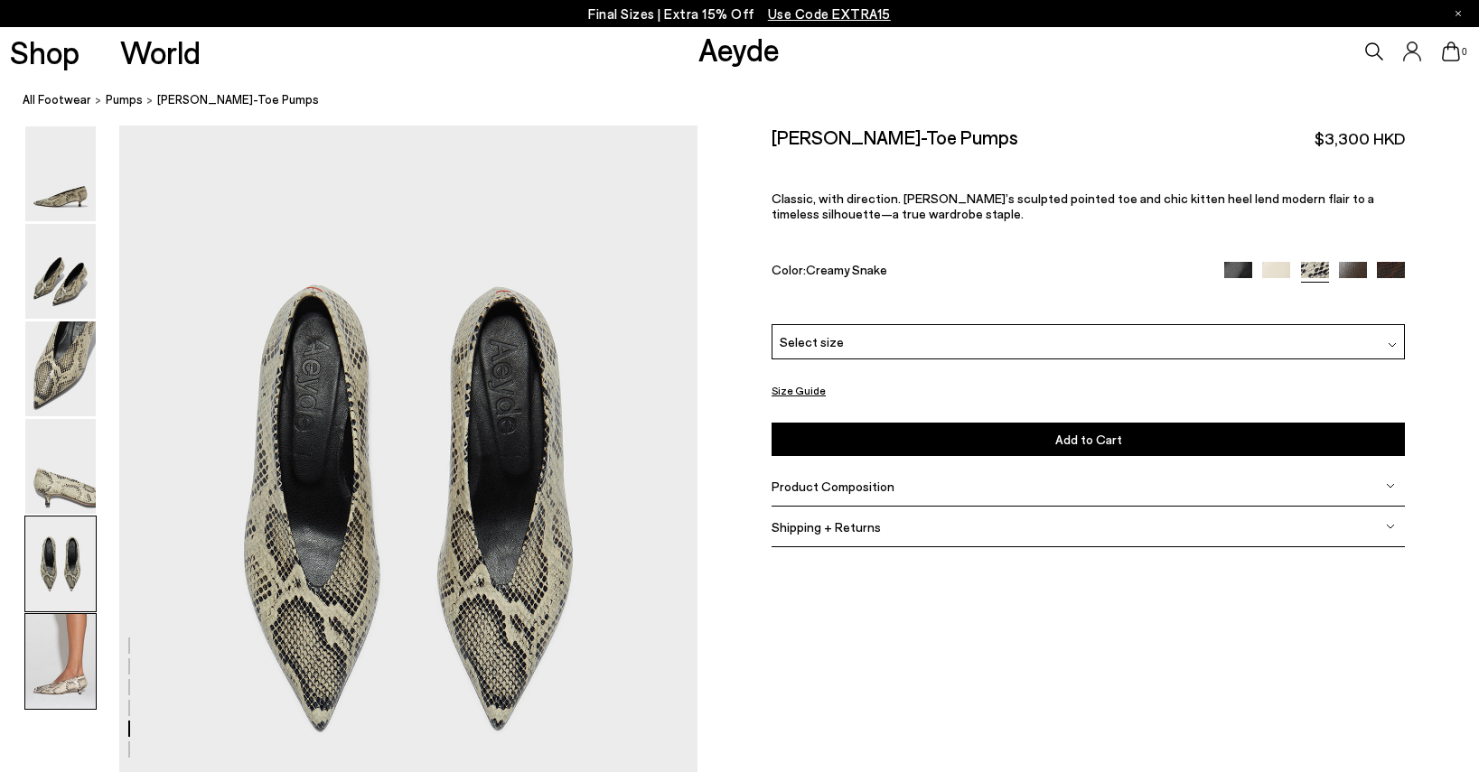
scroll to position [3870, 0]
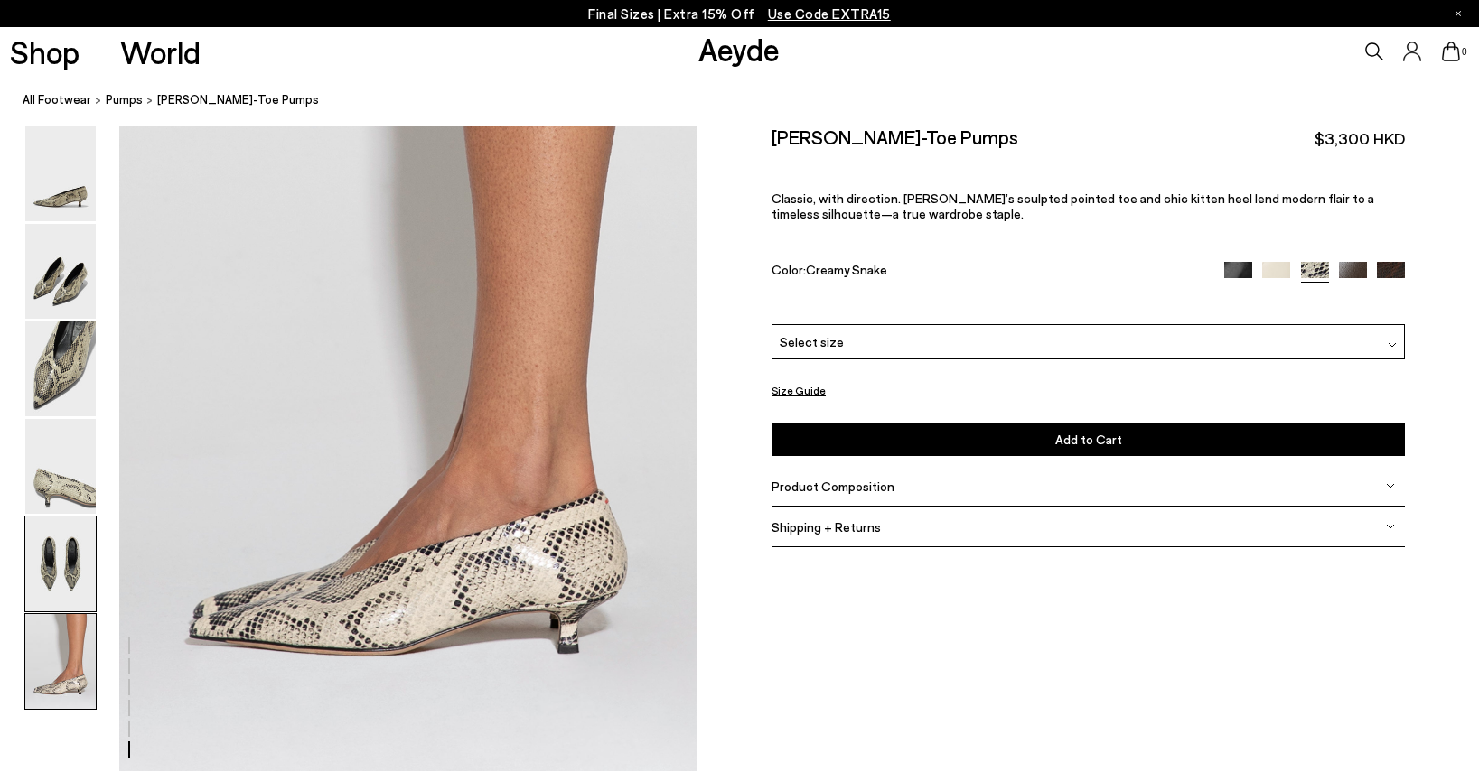
click at [87, 588] on img at bounding box center [60, 564] width 70 height 95
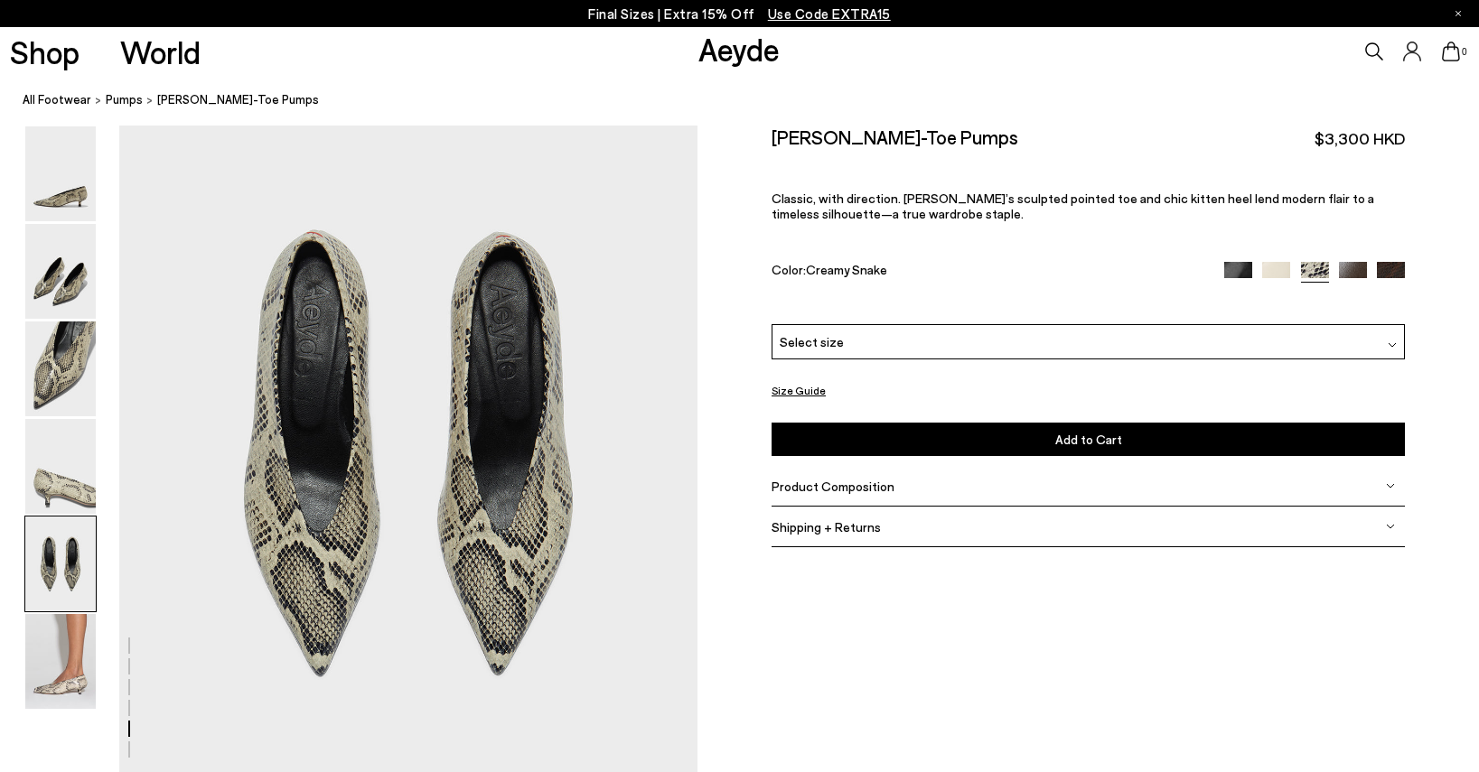
scroll to position [2973, 0]
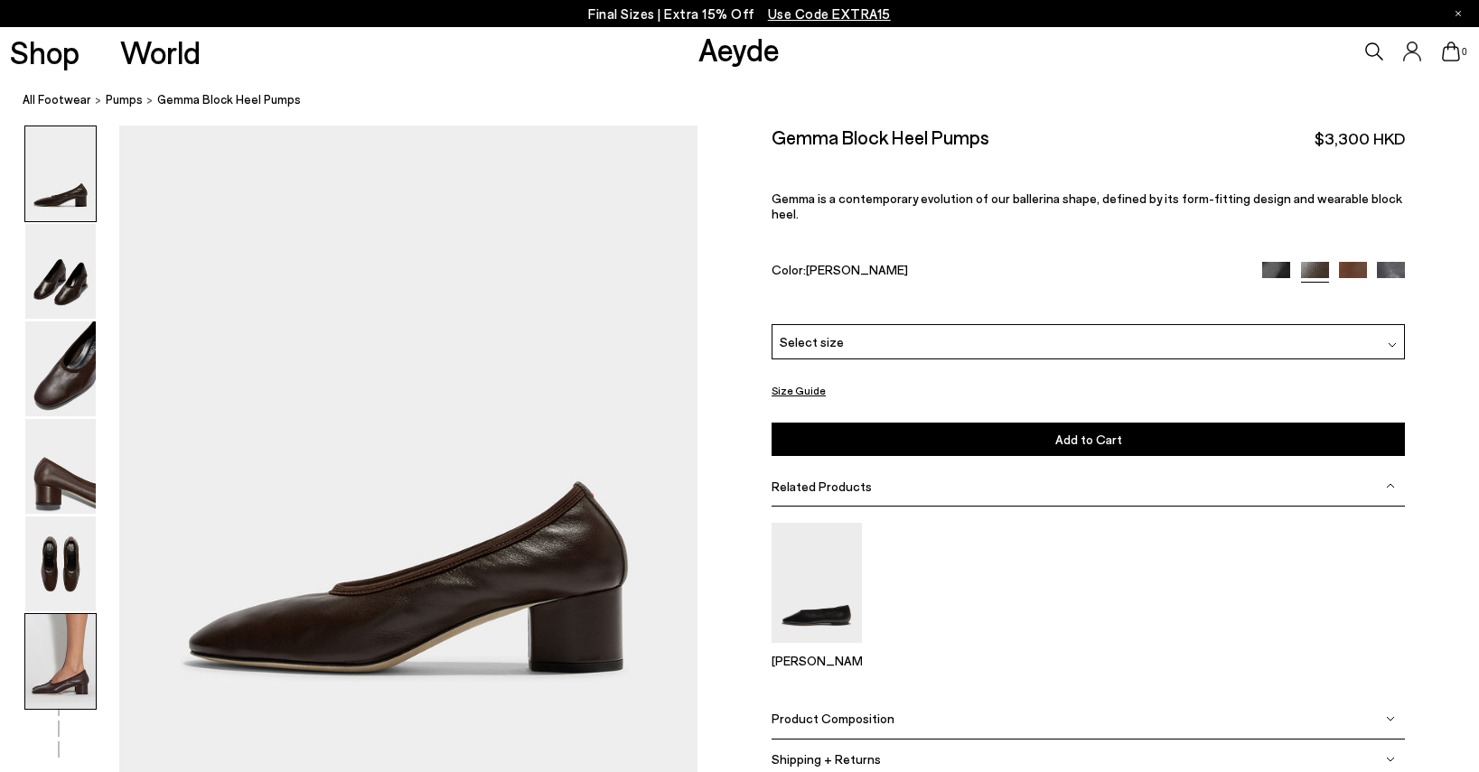
click at [56, 656] on img at bounding box center [60, 661] width 70 height 95
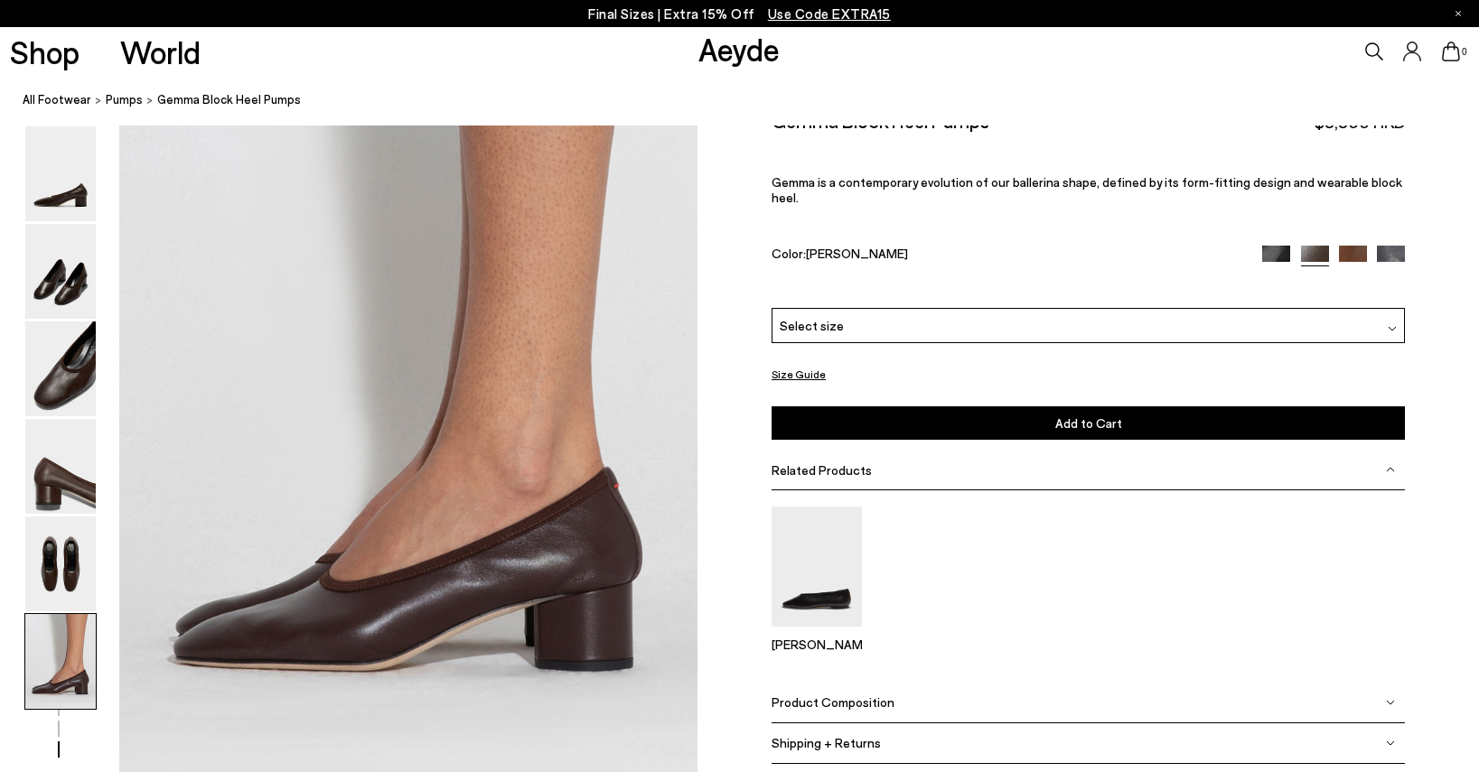
scroll to position [3870, 0]
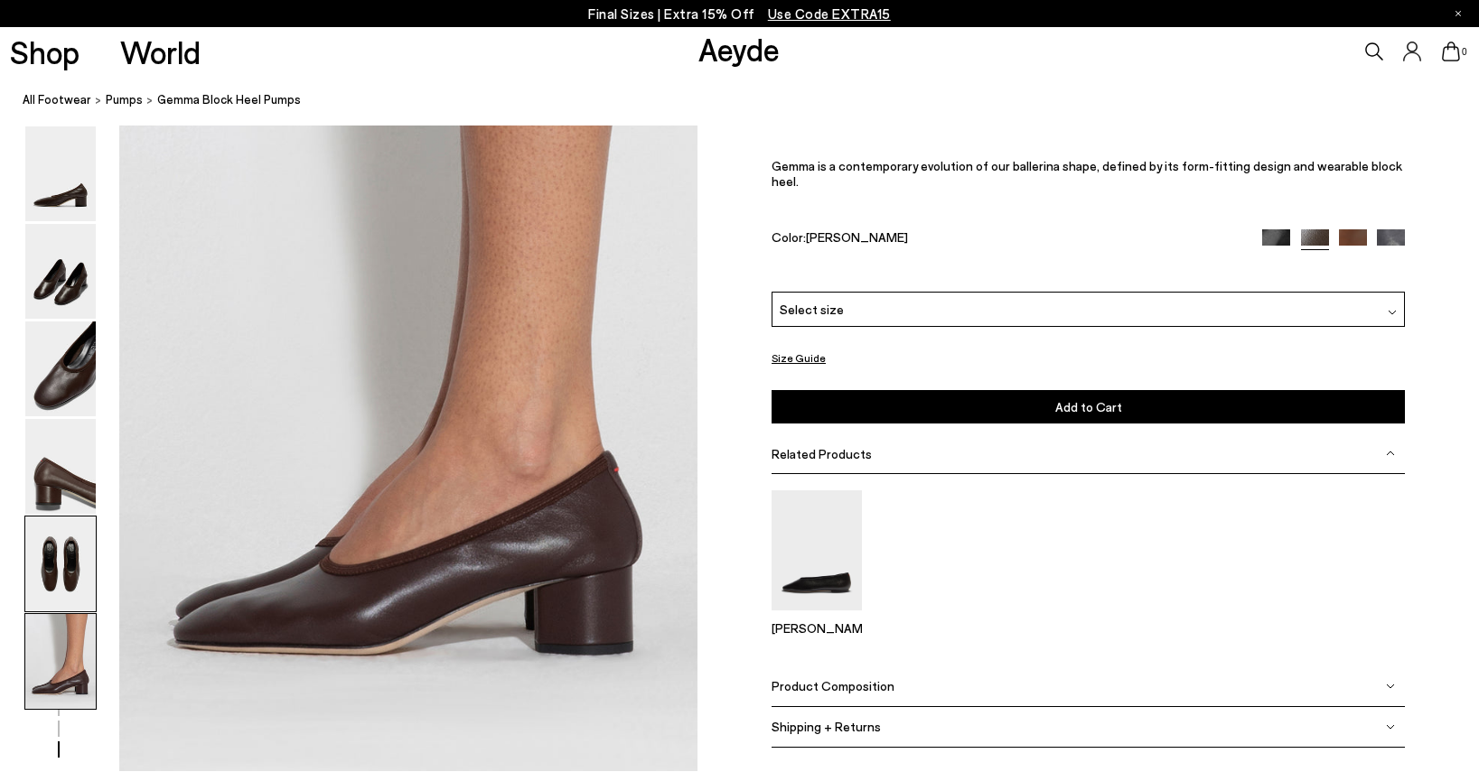
click at [85, 590] on img at bounding box center [60, 564] width 70 height 95
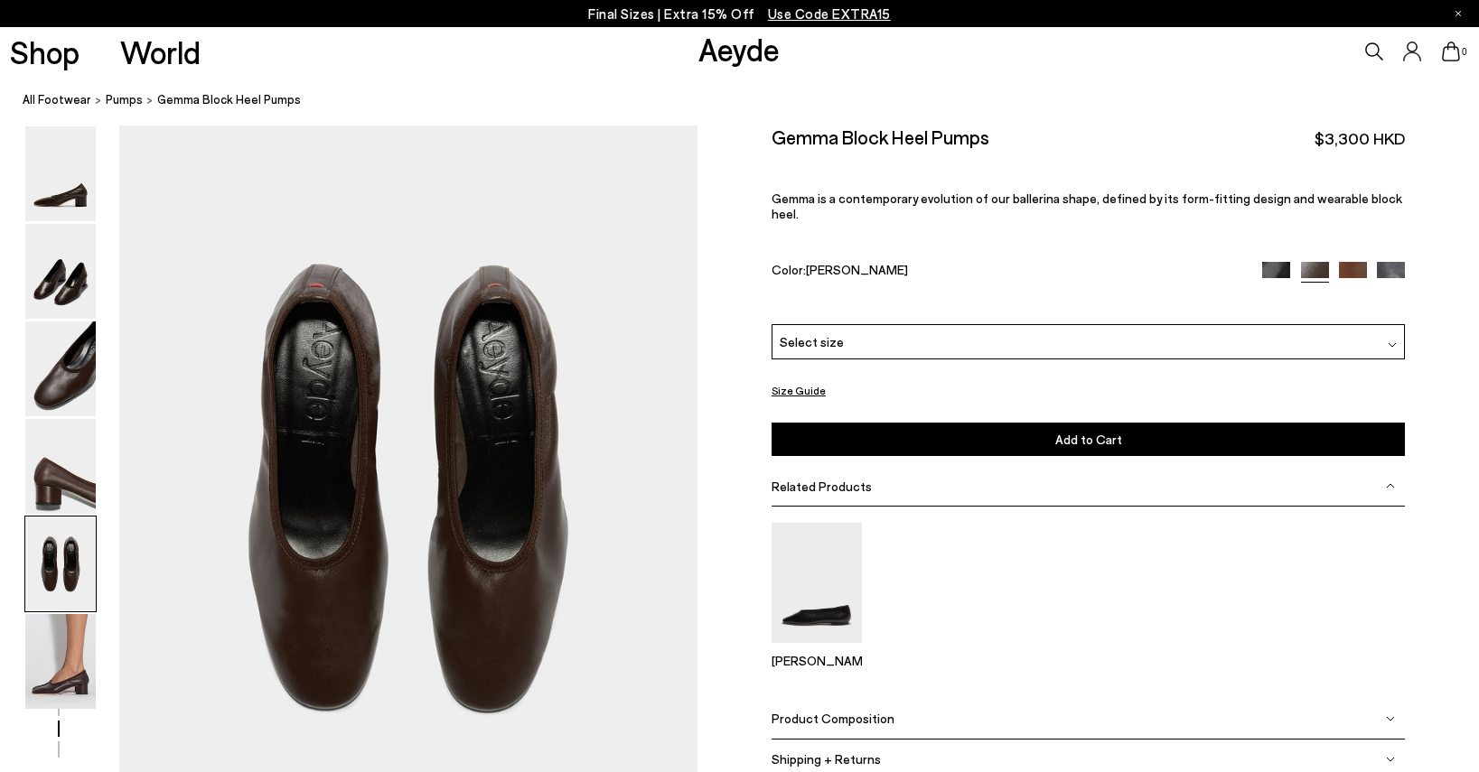
scroll to position [2973, 0]
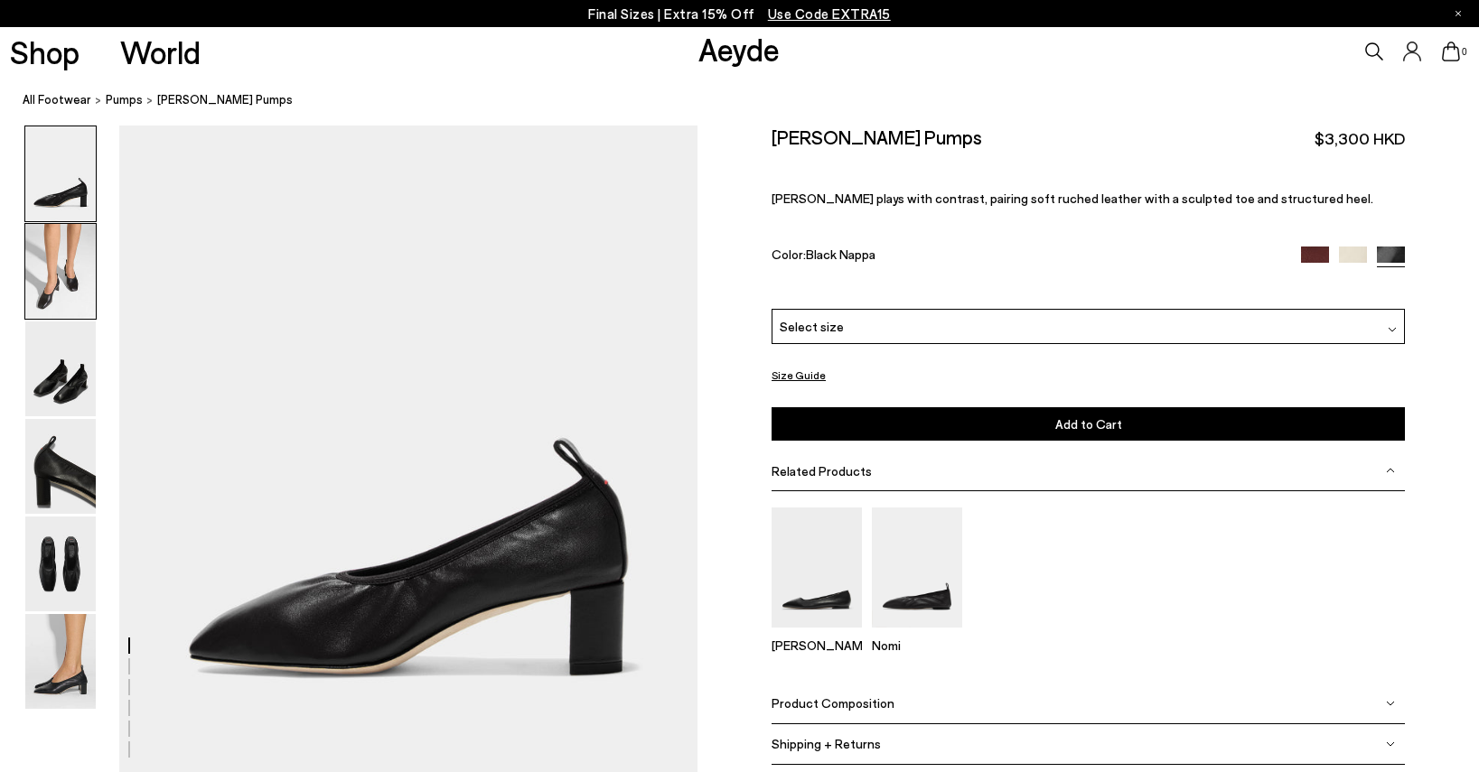
click at [85, 310] on img at bounding box center [60, 271] width 70 height 95
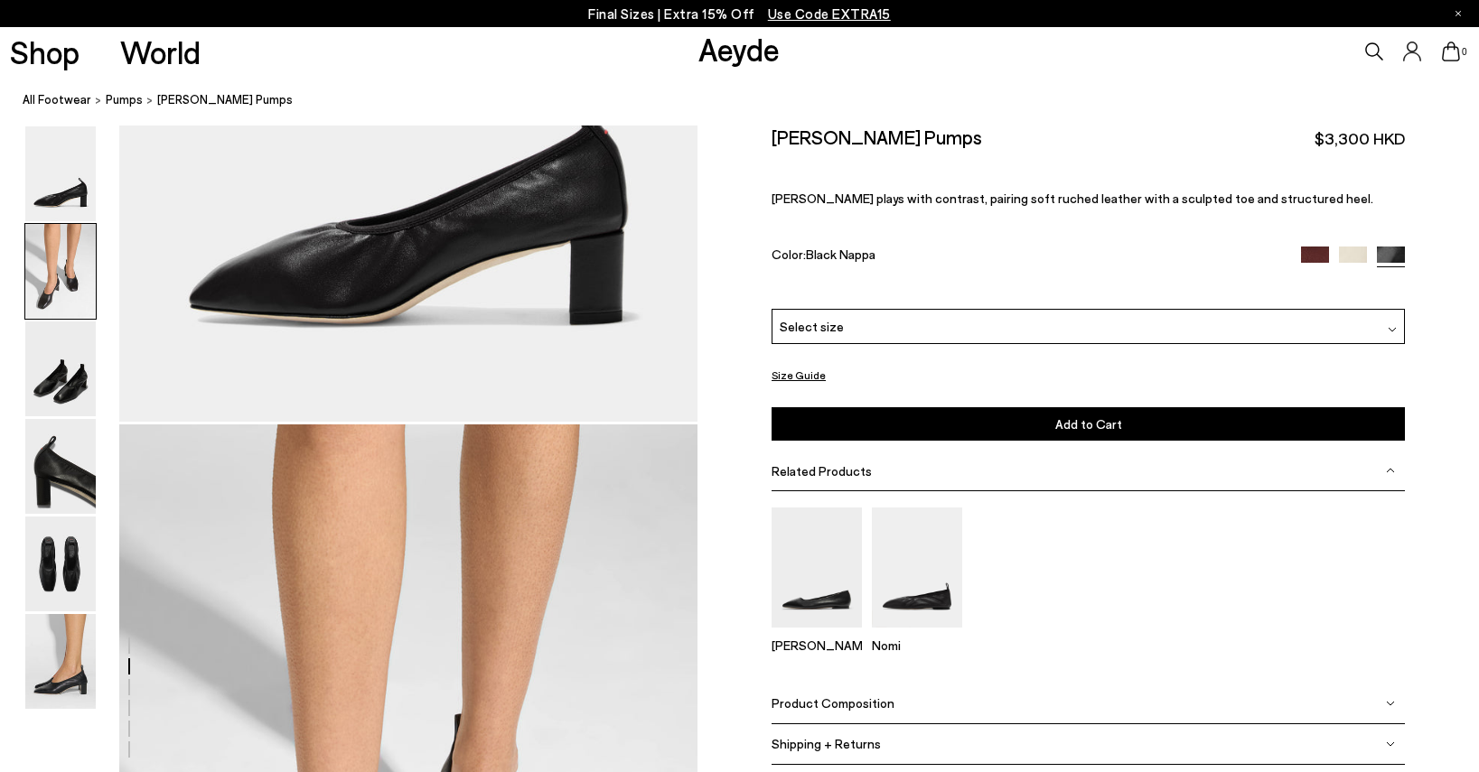
scroll to position [651, 0]
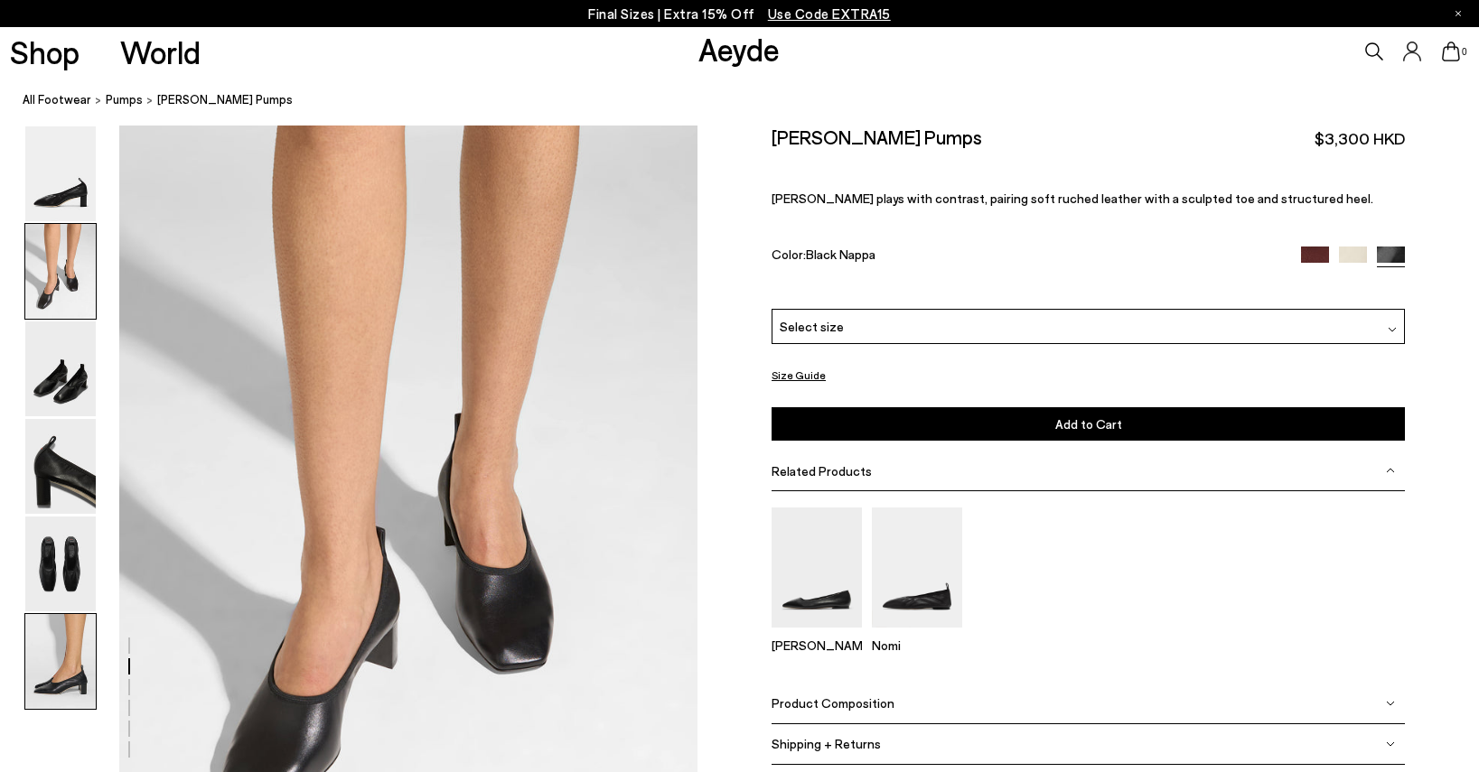
click at [71, 674] on img at bounding box center [60, 661] width 70 height 95
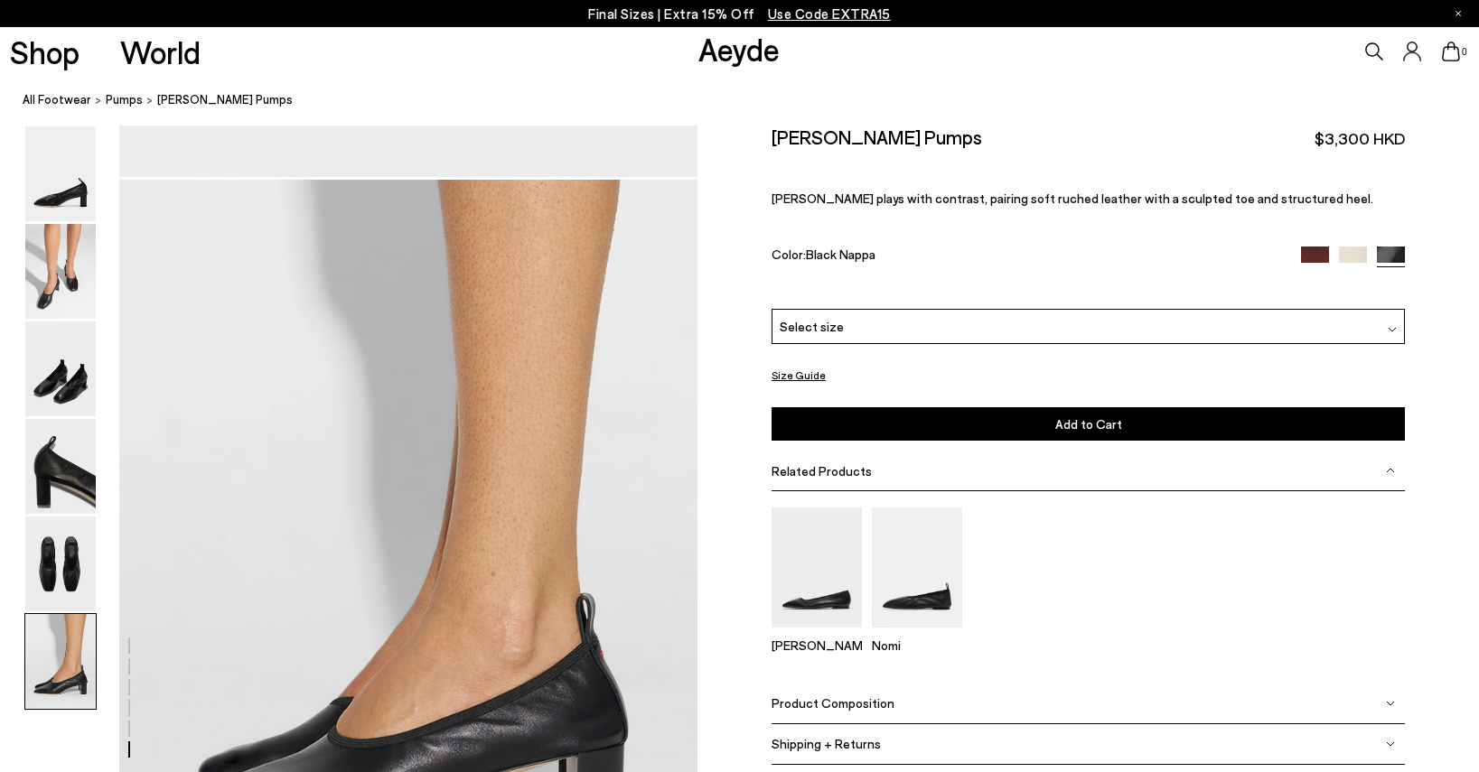
scroll to position [3870, 0]
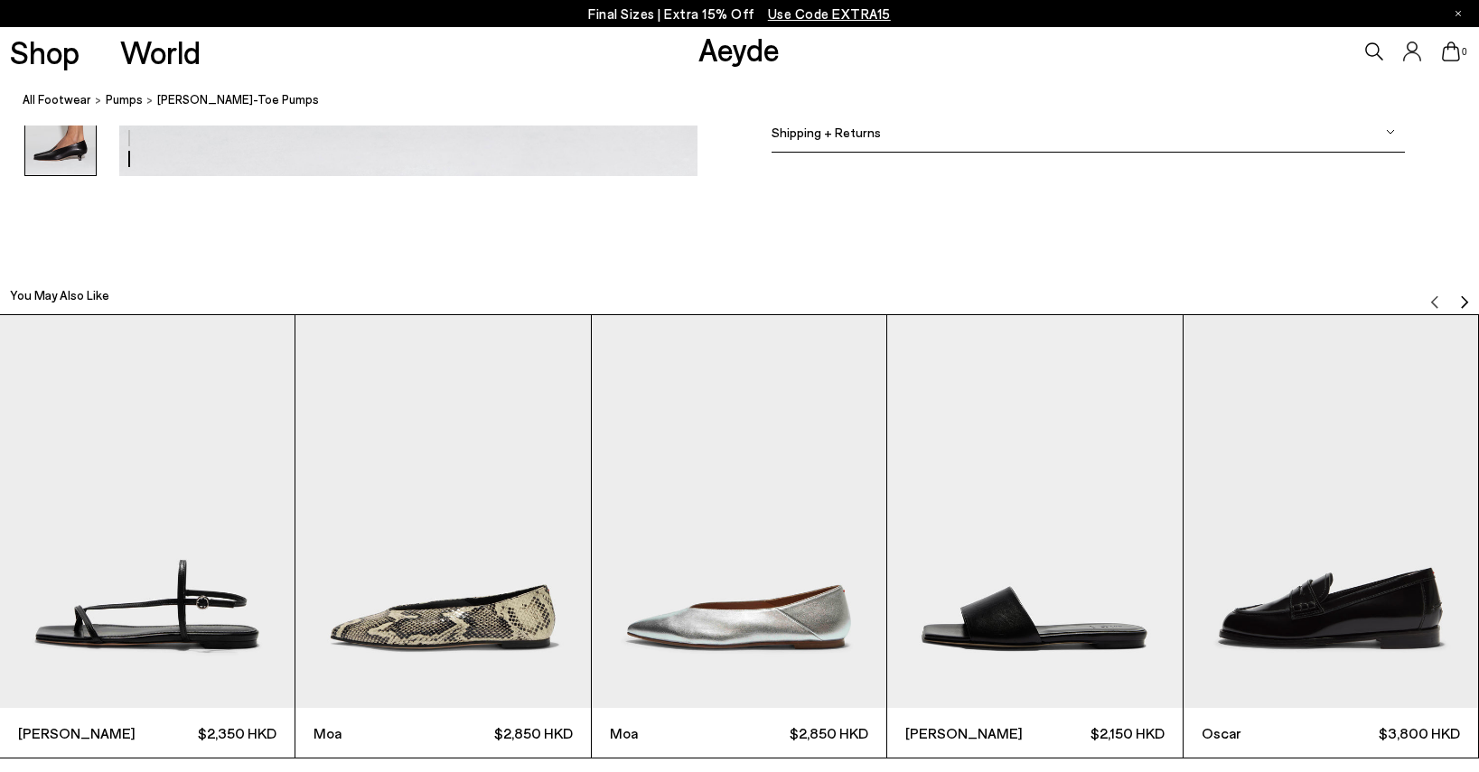
scroll to position [4607, 0]
